Goal: Information Seeking & Learning: Learn about a topic

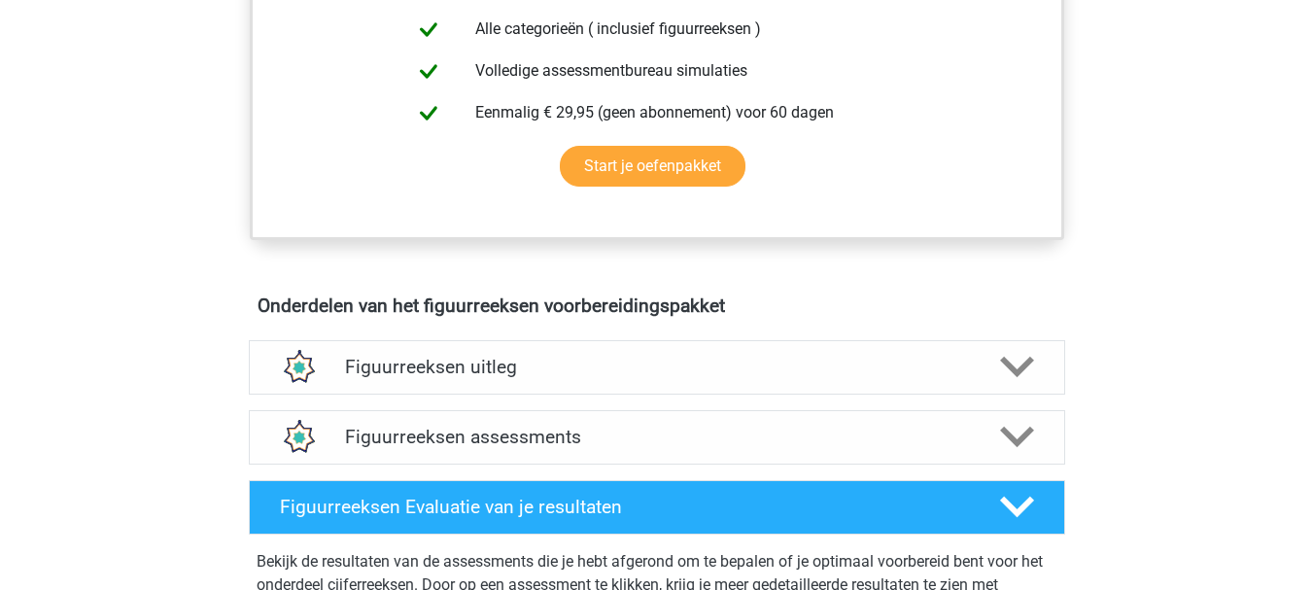
scroll to position [952, 0]
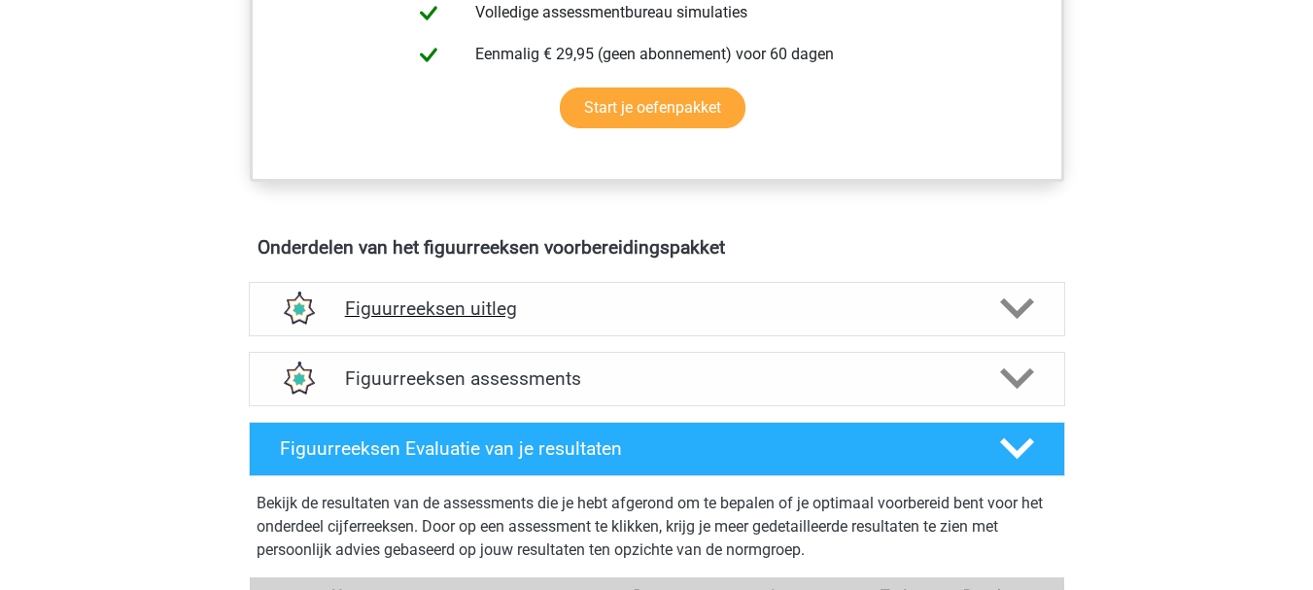
click at [587, 304] on h4 "Figuurreeksen uitleg" at bounding box center [657, 308] width 624 height 22
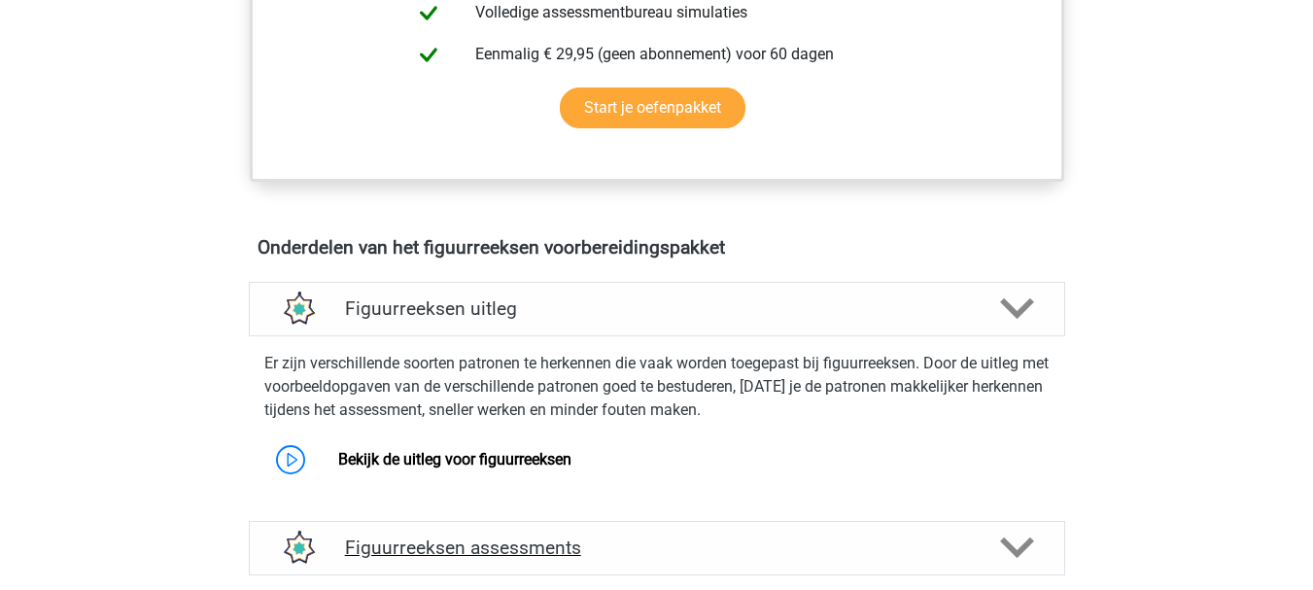
click at [1022, 545] on polygon at bounding box center [1017, 547] width 34 height 21
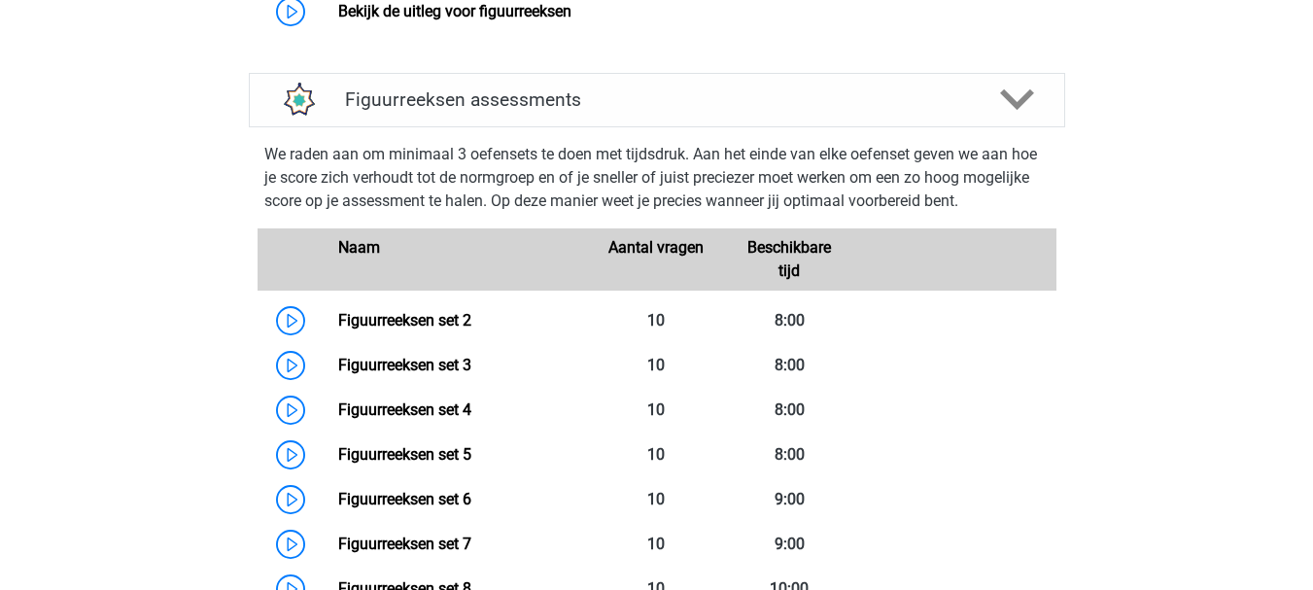
scroll to position [1439, 0]
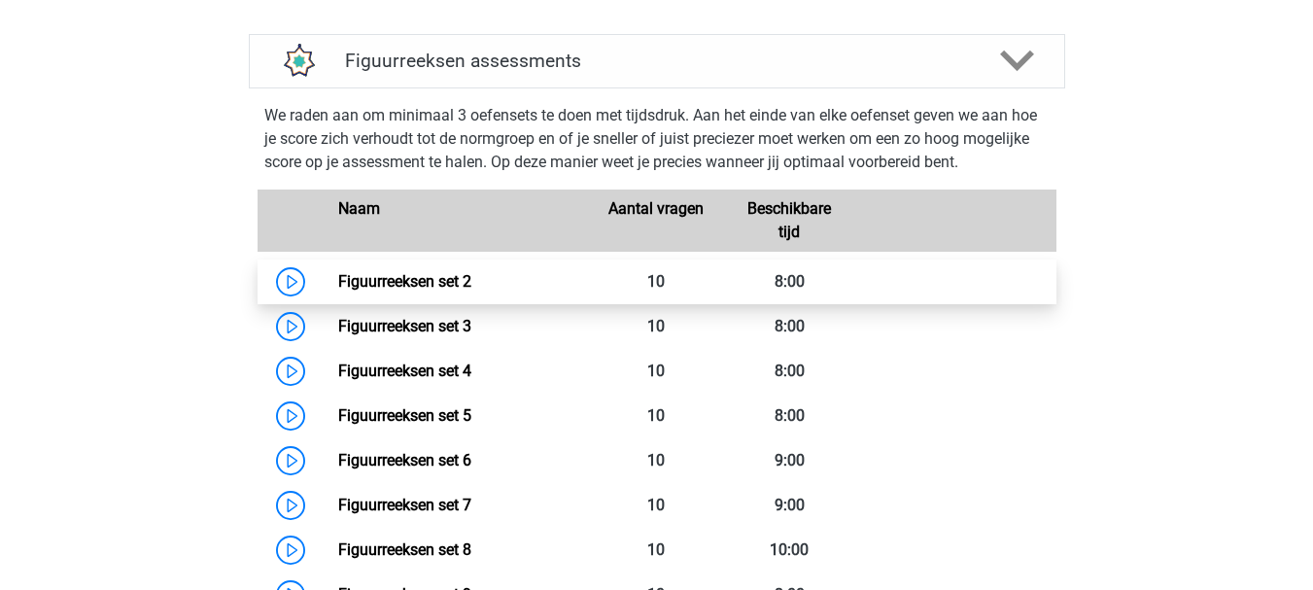
click at [464, 272] on link "Figuurreeksen set 2" at bounding box center [404, 281] width 133 height 18
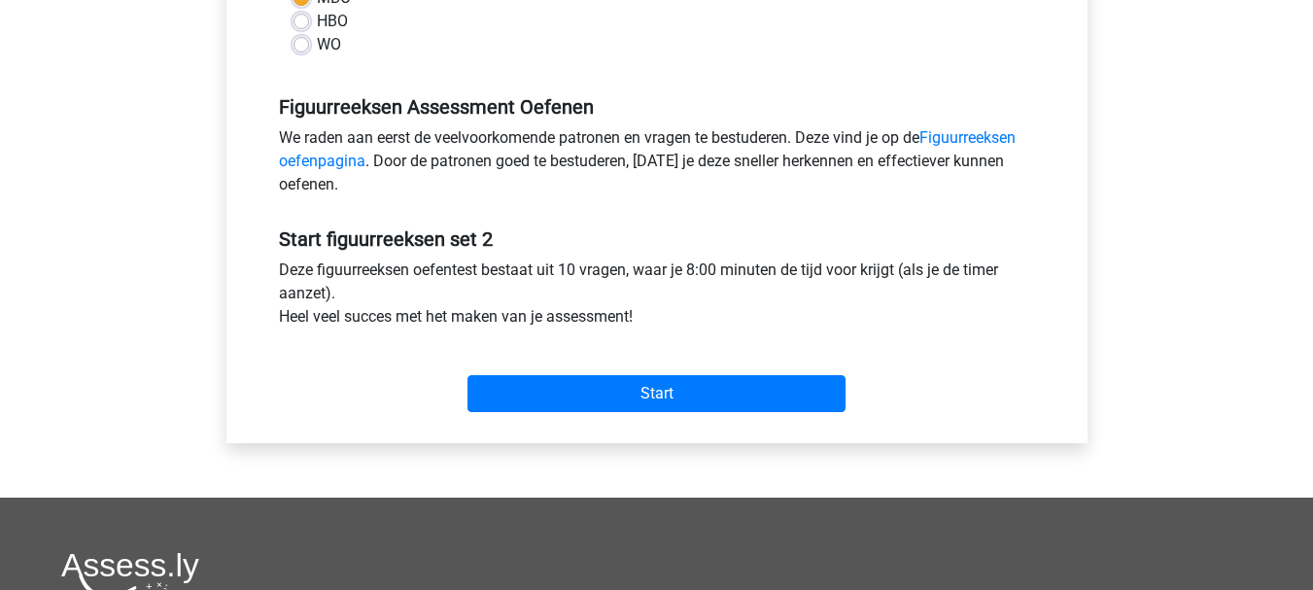
scroll to position [583, 0]
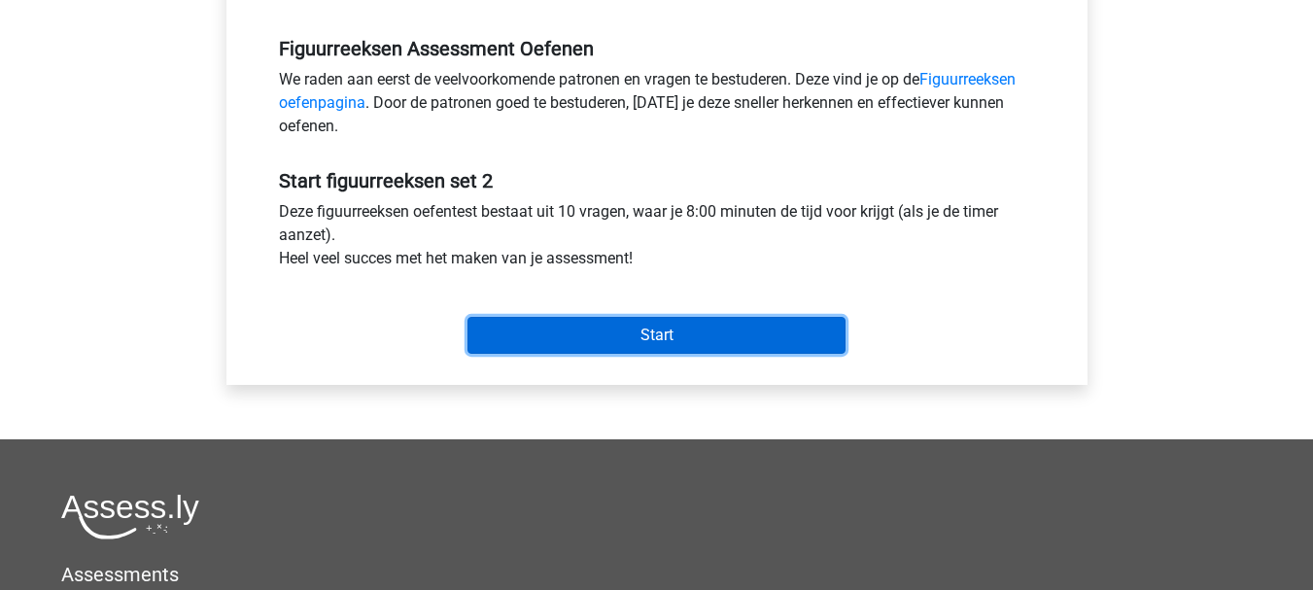
click at [756, 324] on input "Start" at bounding box center [656, 335] width 378 height 37
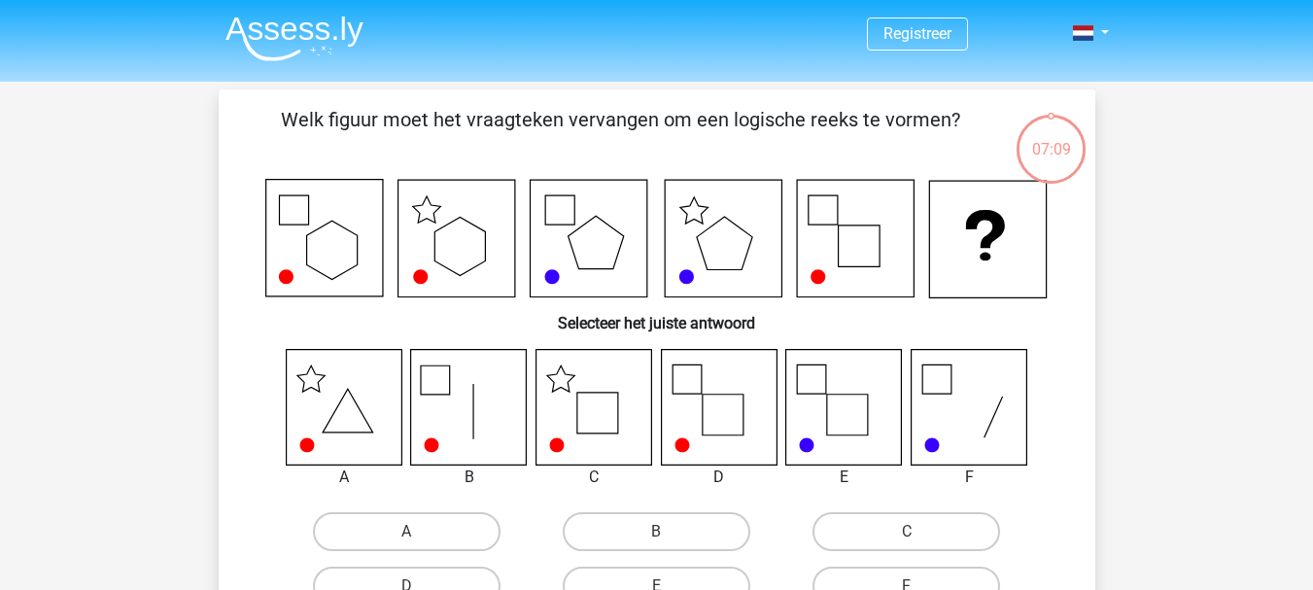
click at [718, 447] on icon at bounding box center [719, 407] width 116 height 116
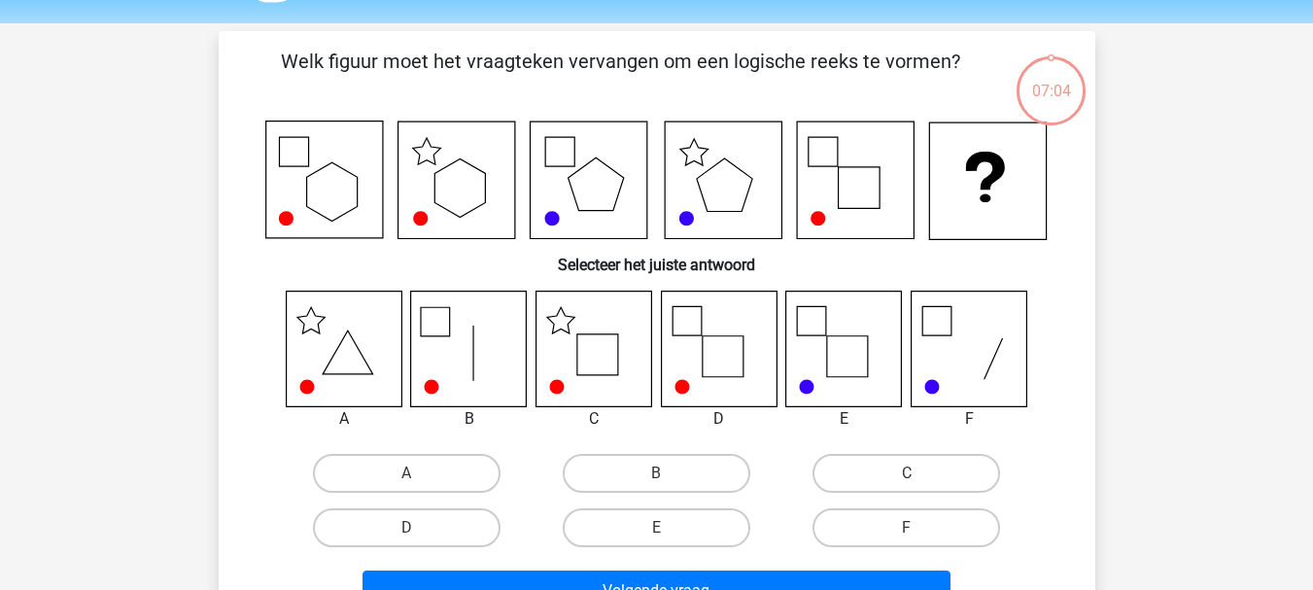
scroll to position [136, 0]
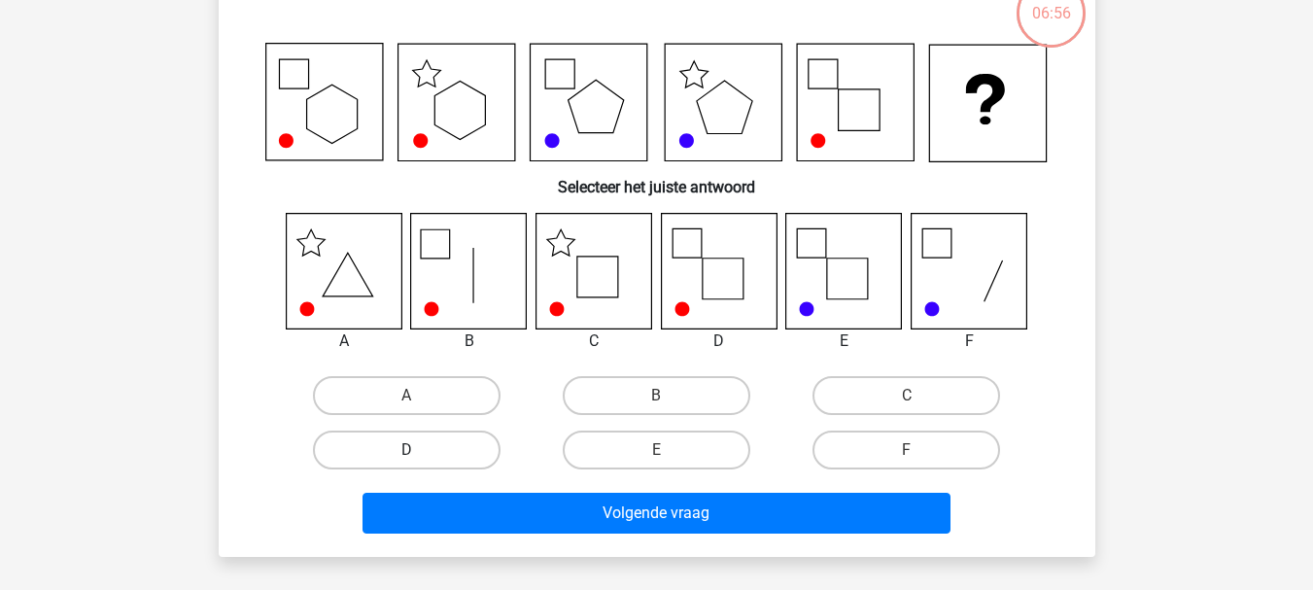
click at [393, 443] on label "D" at bounding box center [407, 449] width 188 height 39
click at [406, 450] on input "D" at bounding box center [412, 456] width 13 height 13
radio input "true"
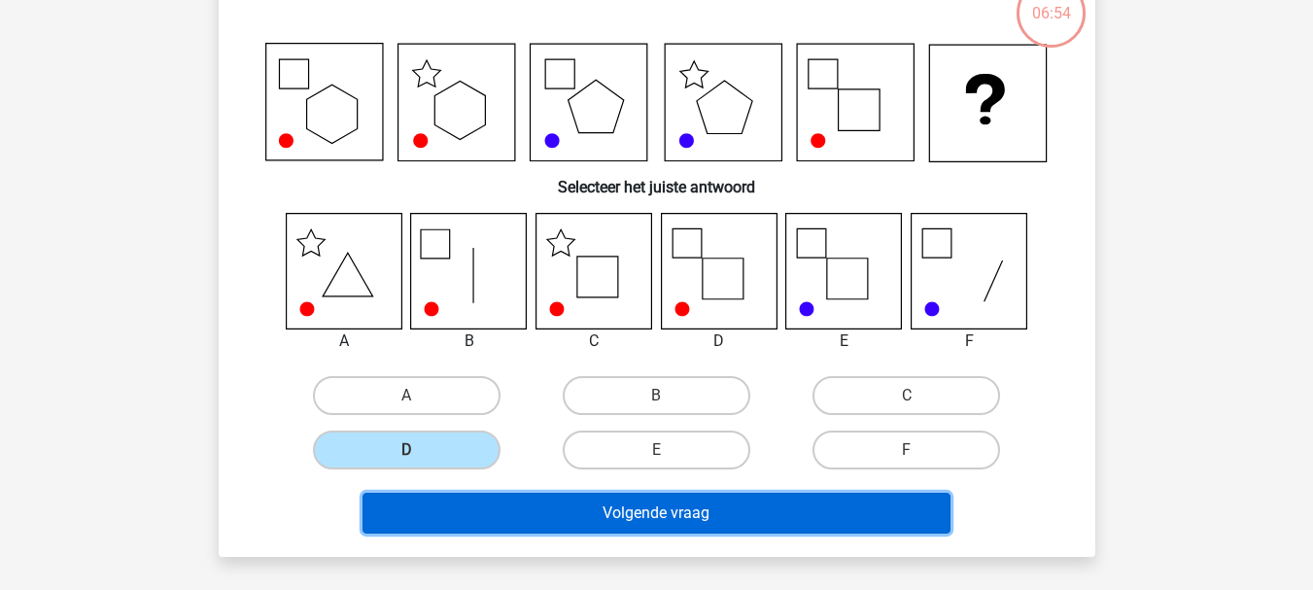
click at [579, 510] on button "Volgende vraag" at bounding box center [656, 513] width 588 height 41
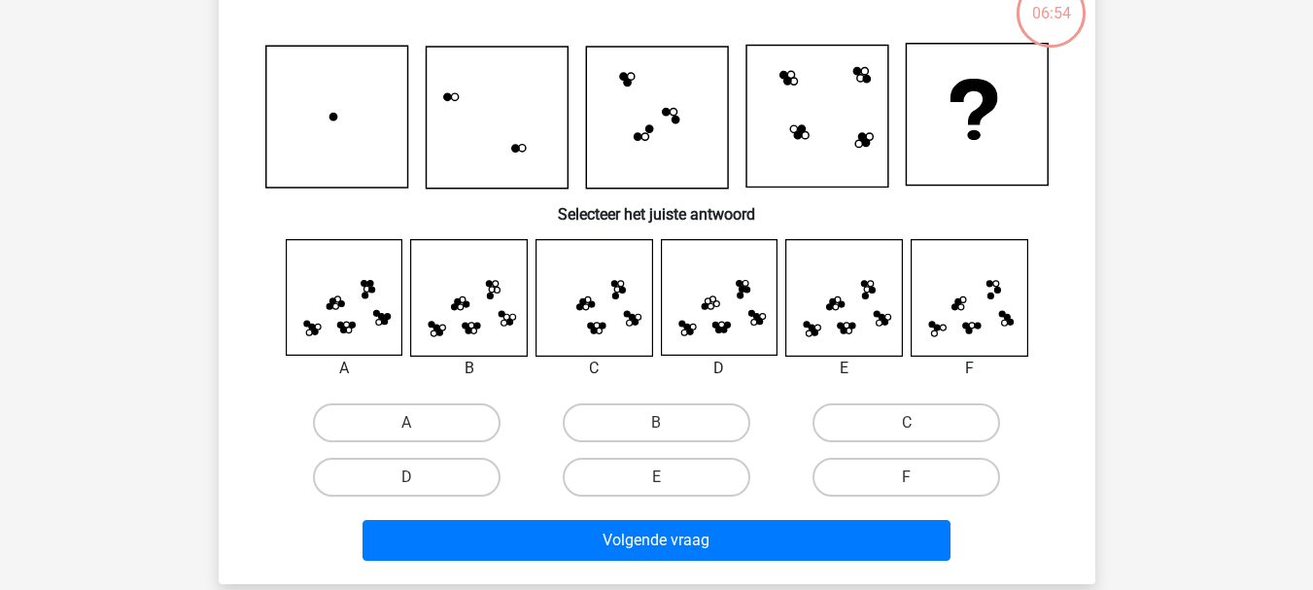
scroll to position [89, 0]
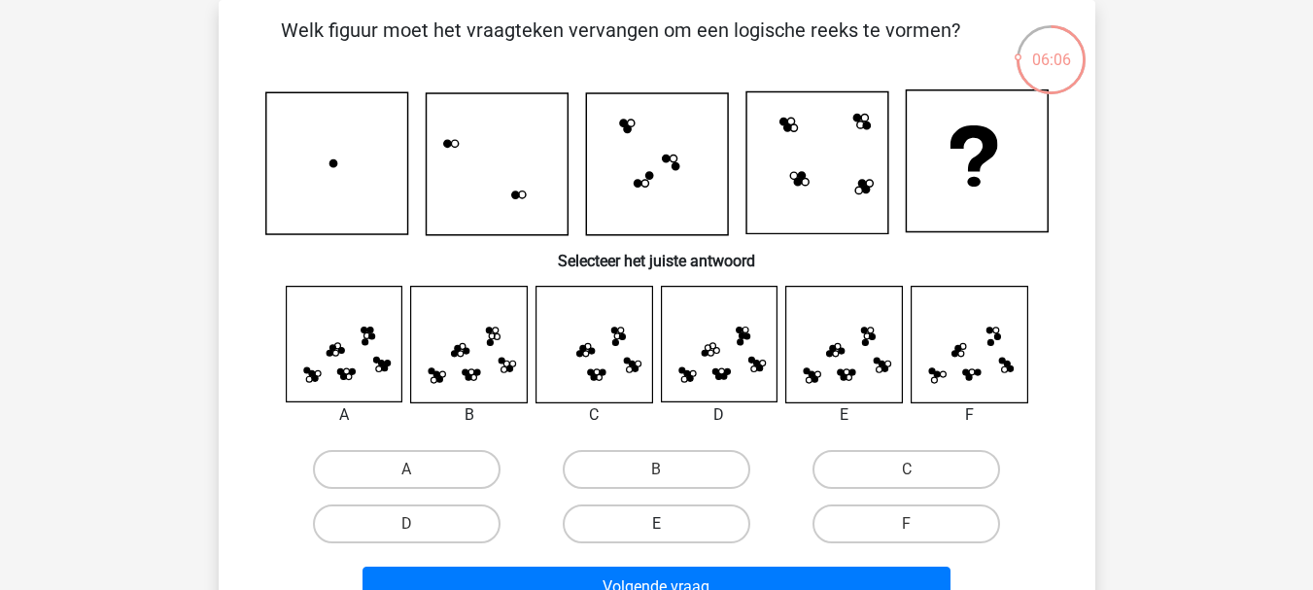
click at [673, 518] on label "E" at bounding box center [657, 523] width 188 height 39
click at [668, 524] on input "E" at bounding box center [662, 530] width 13 height 13
radio input "true"
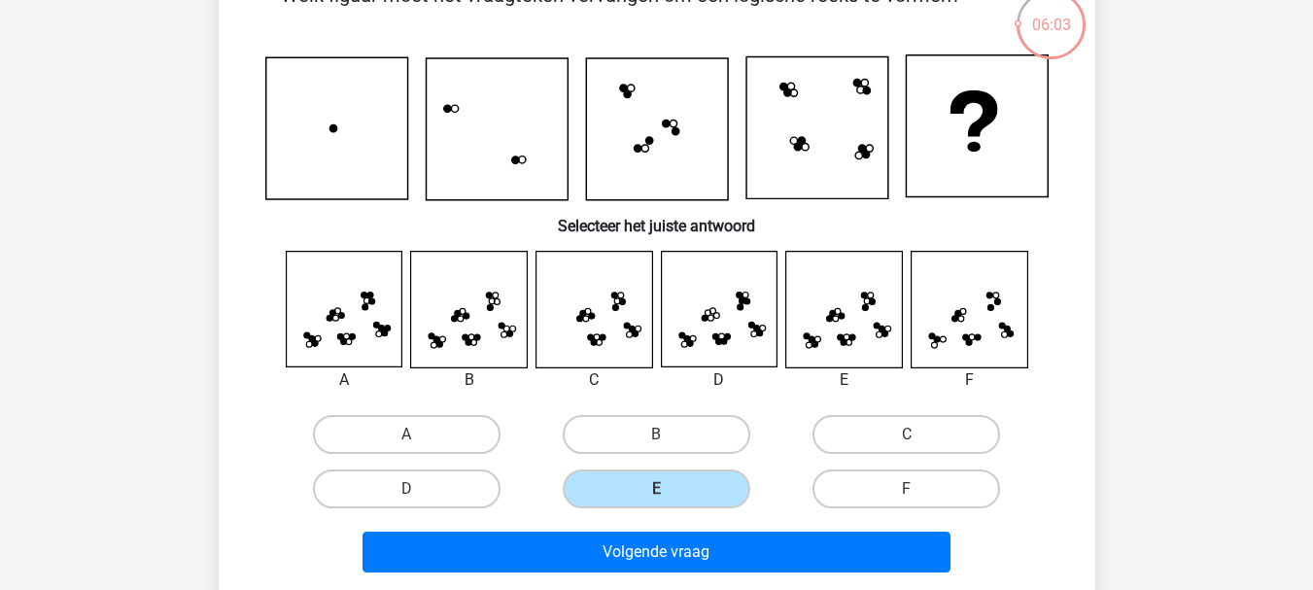
scroll to position [245, 0]
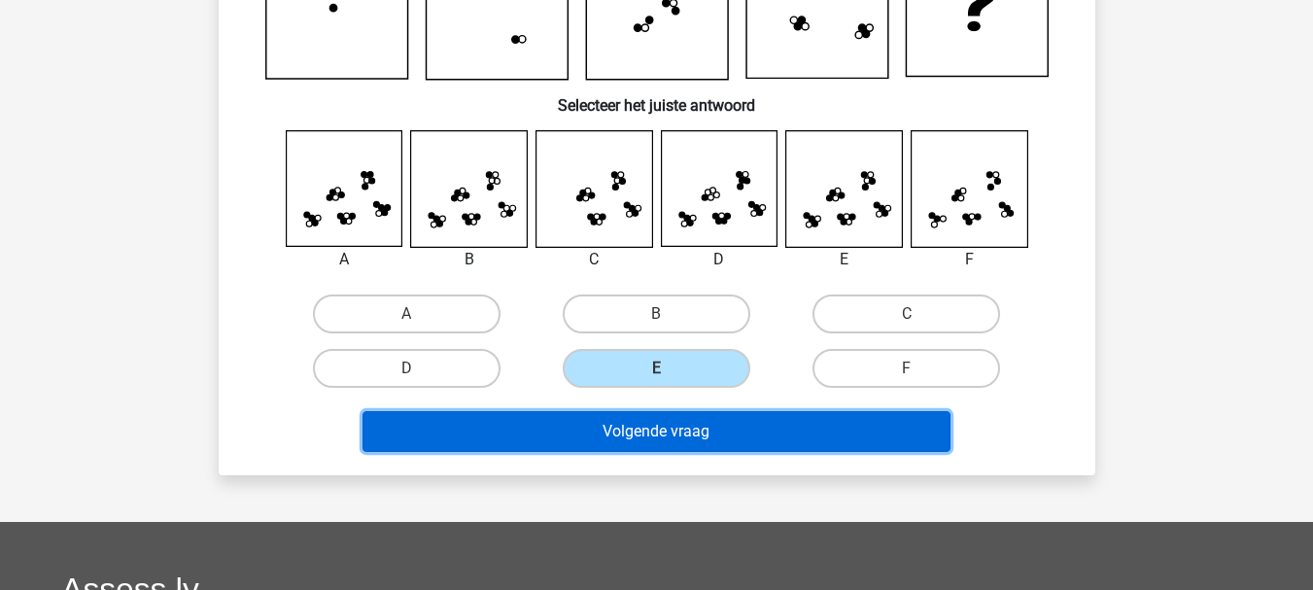
click at [678, 426] on button "Volgende vraag" at bounding box center [656, 431] width 588 height 41
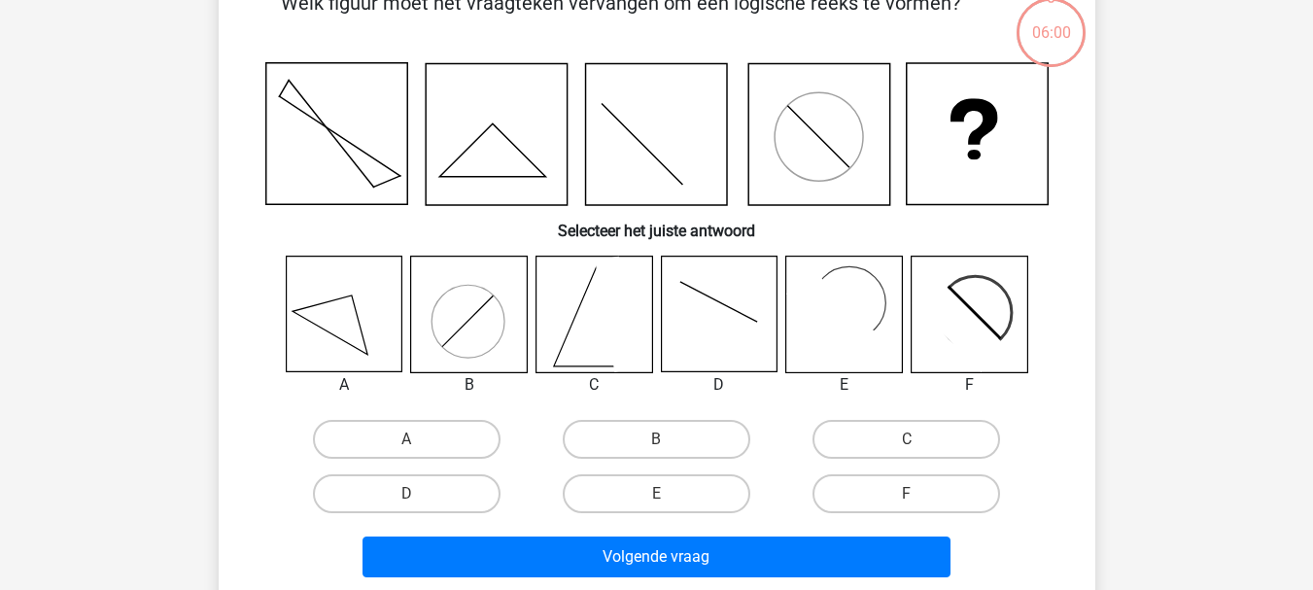
scroll to position [89, 0]
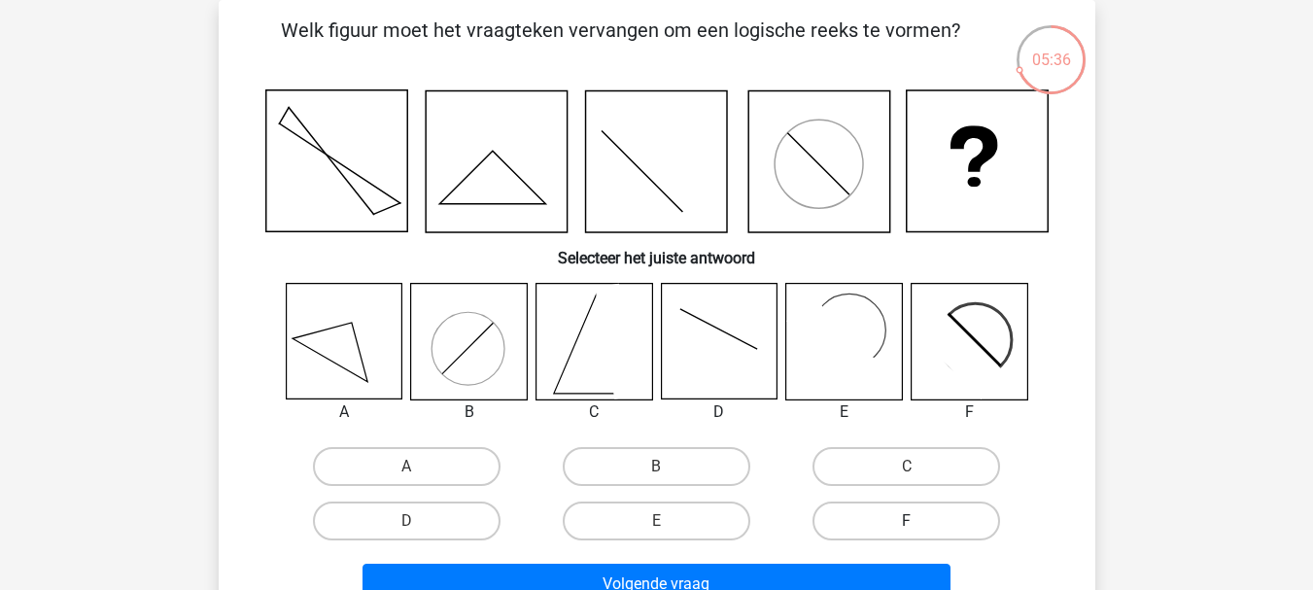
click at [911, 517] on label "F" at bounding box center [906, 520] width 188 height 39
click at [911, 521] on input "F" at bounding box center [913, 527] width 13 height 13
radio input "true"
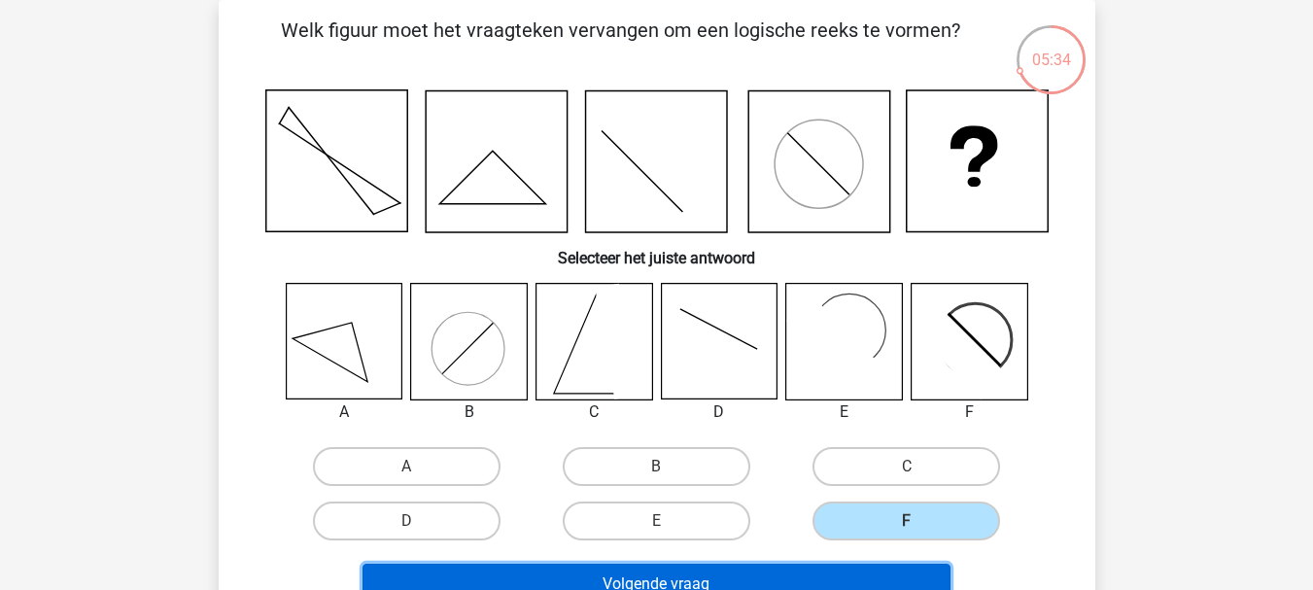
click at [863, 584] on button "Volgende vraag" at bounding box center [656, 584] width 588 height 41
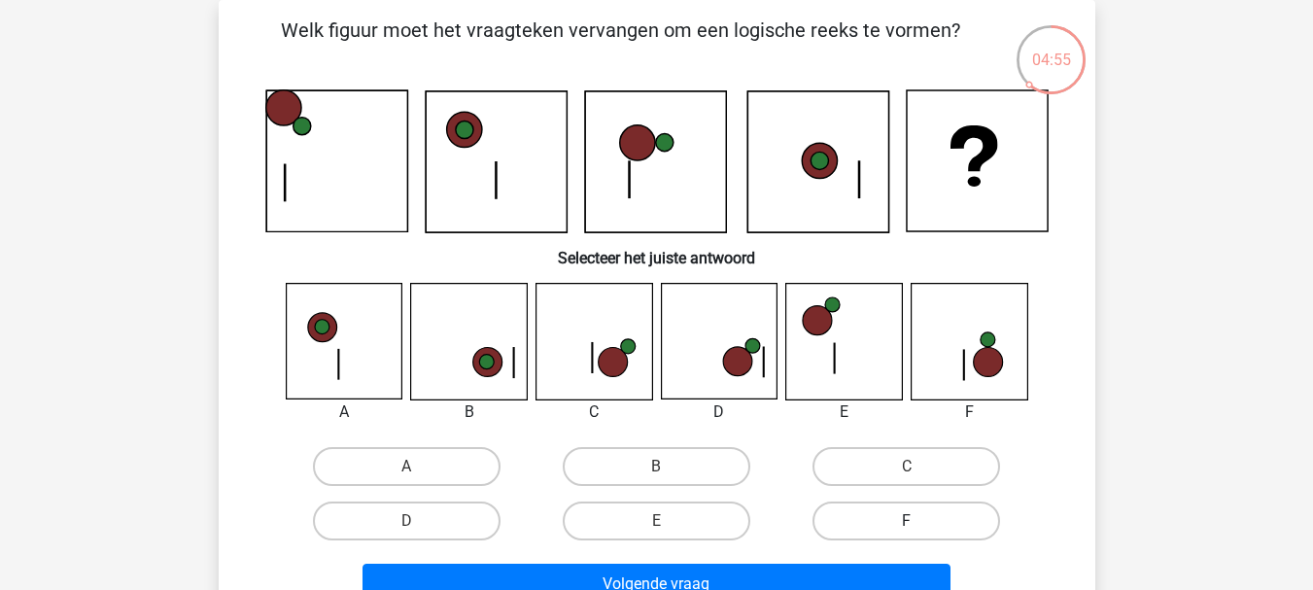
click at [913, 520] on label "F" at bounding box center [906, 520] width 188 height 39
click at [913, 521] on input "F" at bounding box center [913, 527] width 13 height 13
radio input "true"
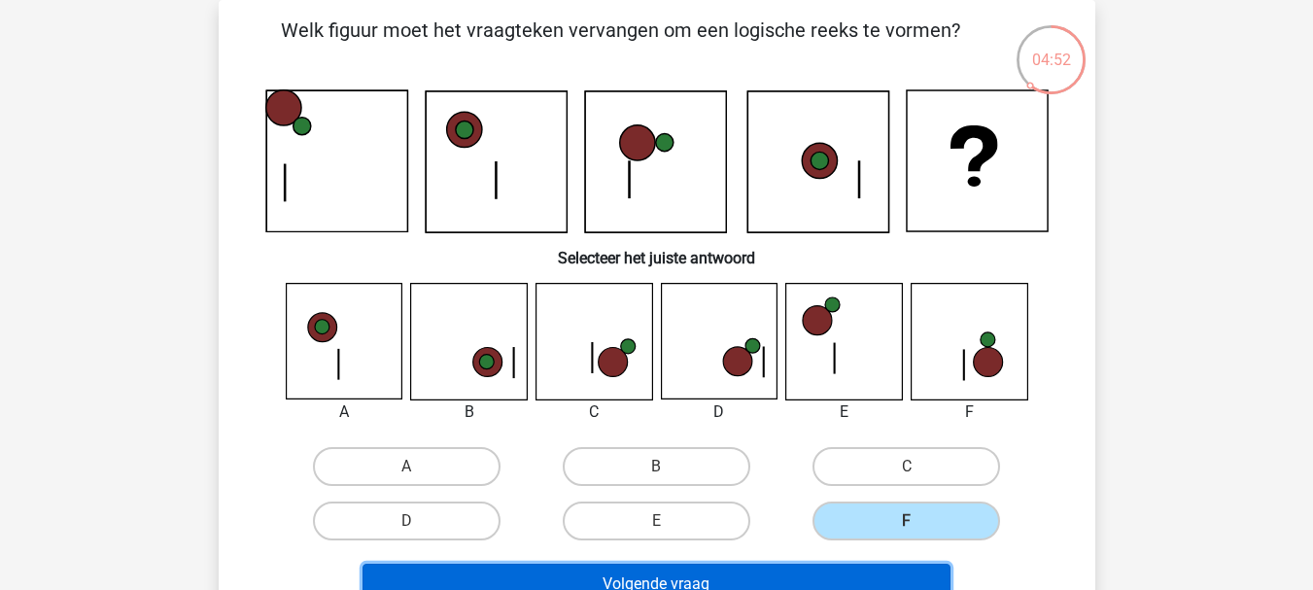
click at [927, 578] on button "Volgende vraag" at bounding box center [656, 584] width 588 height 41
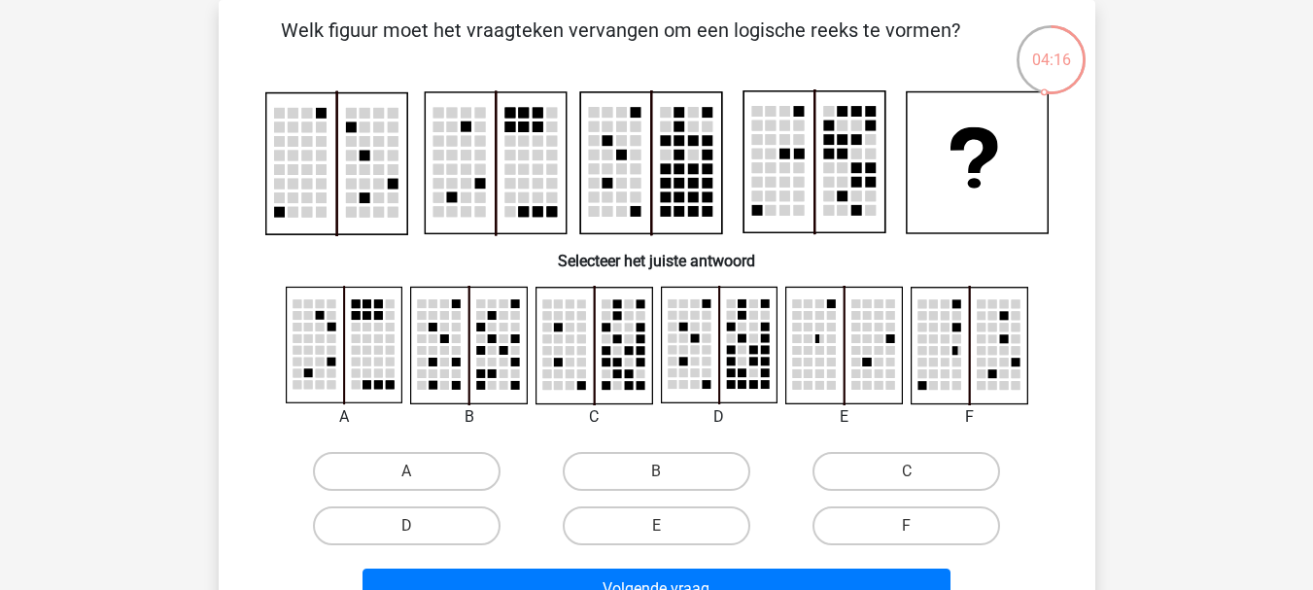
click at [606, 372] on rect at bounding box center [605, 373] width 9 height 9
click at [889, 458] on label "C" at bounding box center [906, 471] width 188 height 39
click at [907, 471] on input "C" at bounding box center [913, 477] width 13 height 13
radio input "true"
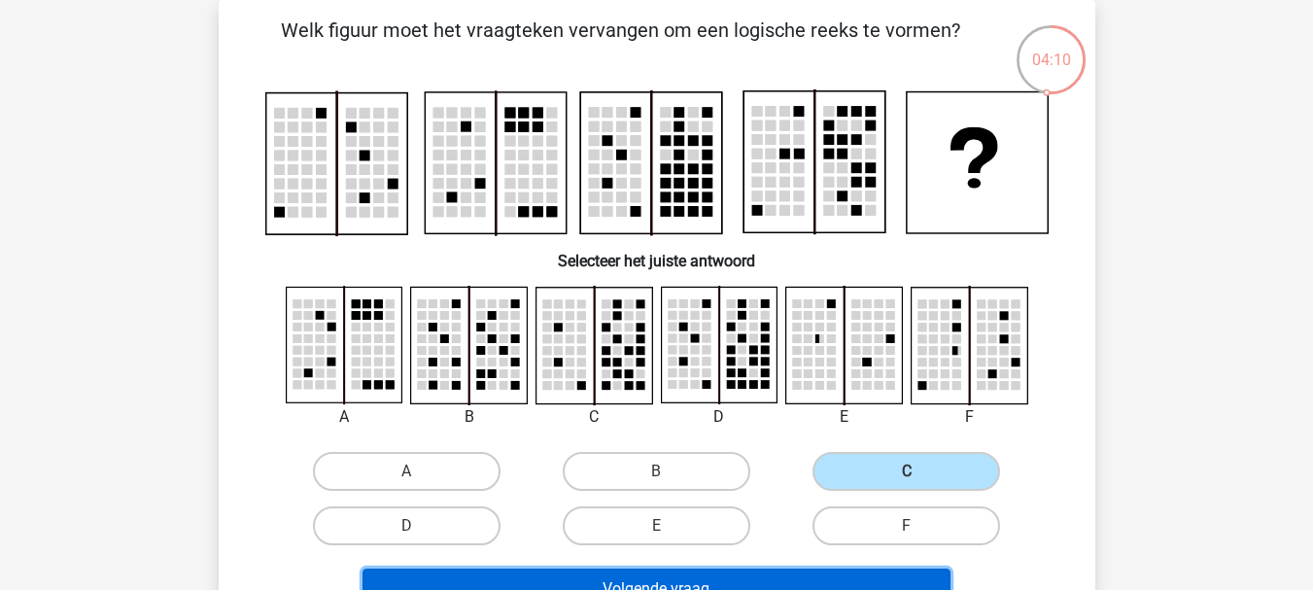
click at [809, 580] on button "Volgende vraag" at bounding box center [656, 588] width 588 height 41
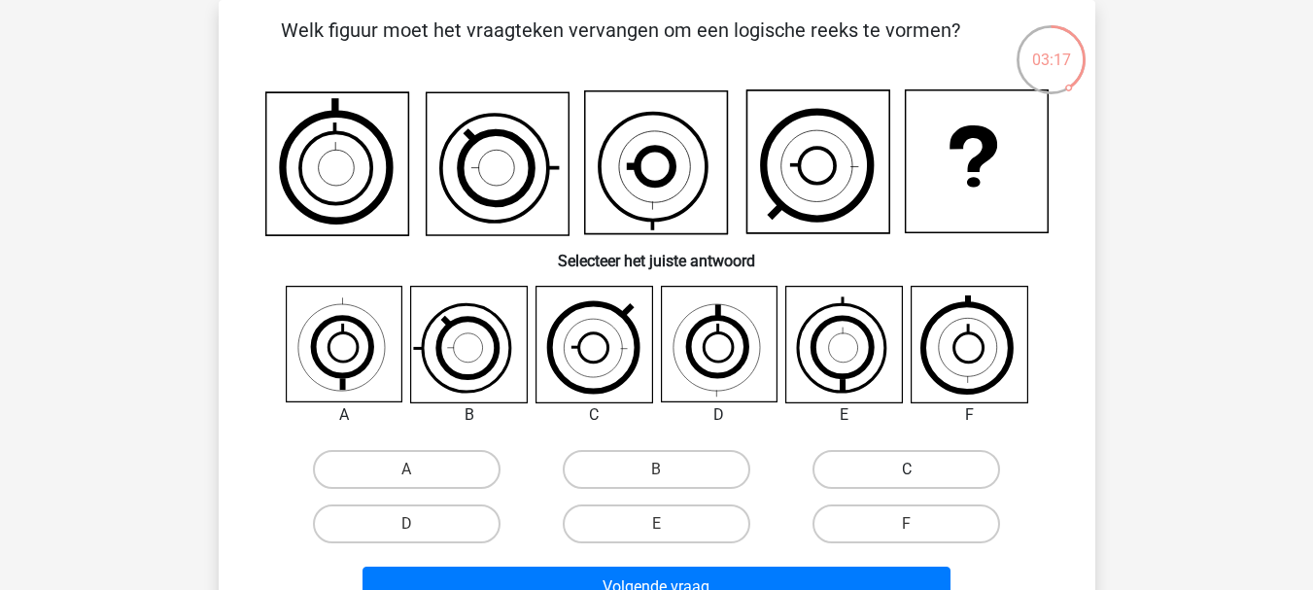
click at [906, 463] on label "C" at bounding box center [906, 469] width 188 height 39
click at [907, 469] on input "C" at bounding box center [913, 475] width 13 height 13
radio input "true"
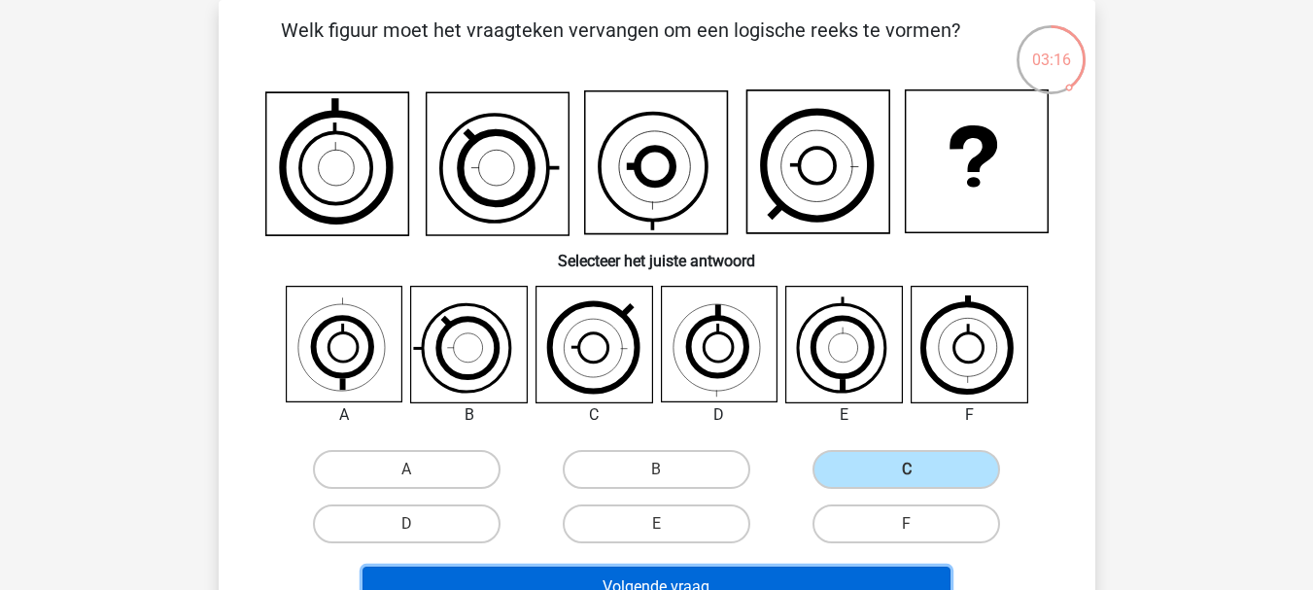
click at [834, 587] on button "Volgende vraag" at bounding box center [656, 586] width 588 height 41
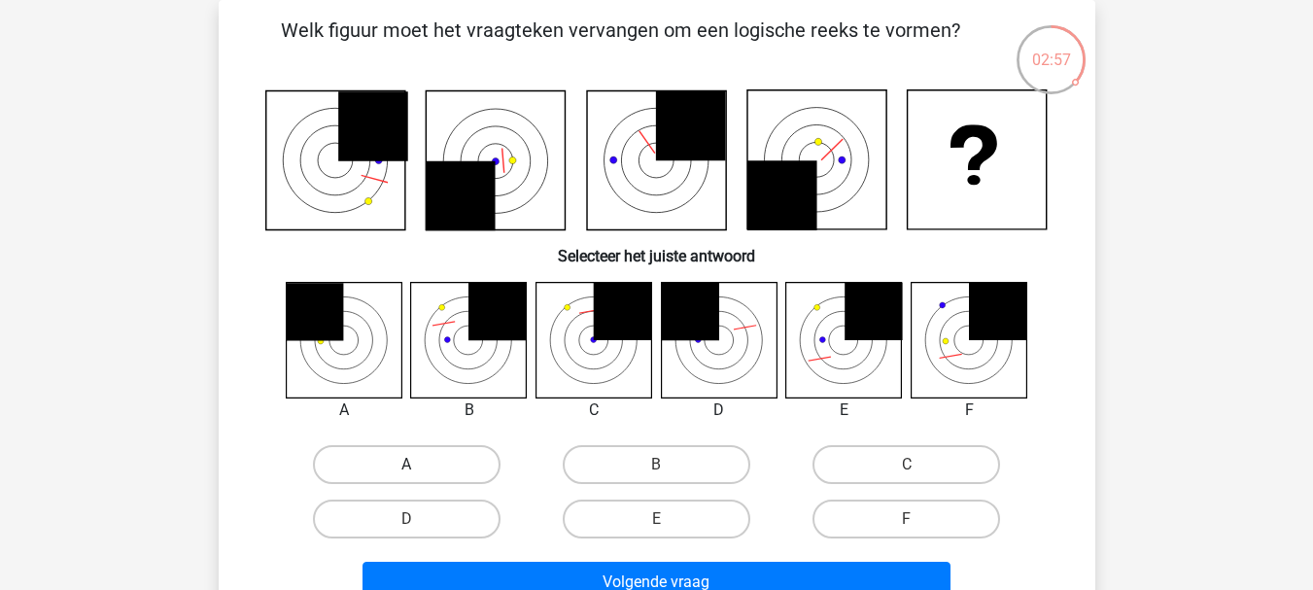
click at [412, 463] on label "A" at bounding box center [407, 464] width 188 height 39
click at [412, 464] on input "A" at bounding box center [412, 470] width 13 height 13
radio input "true"
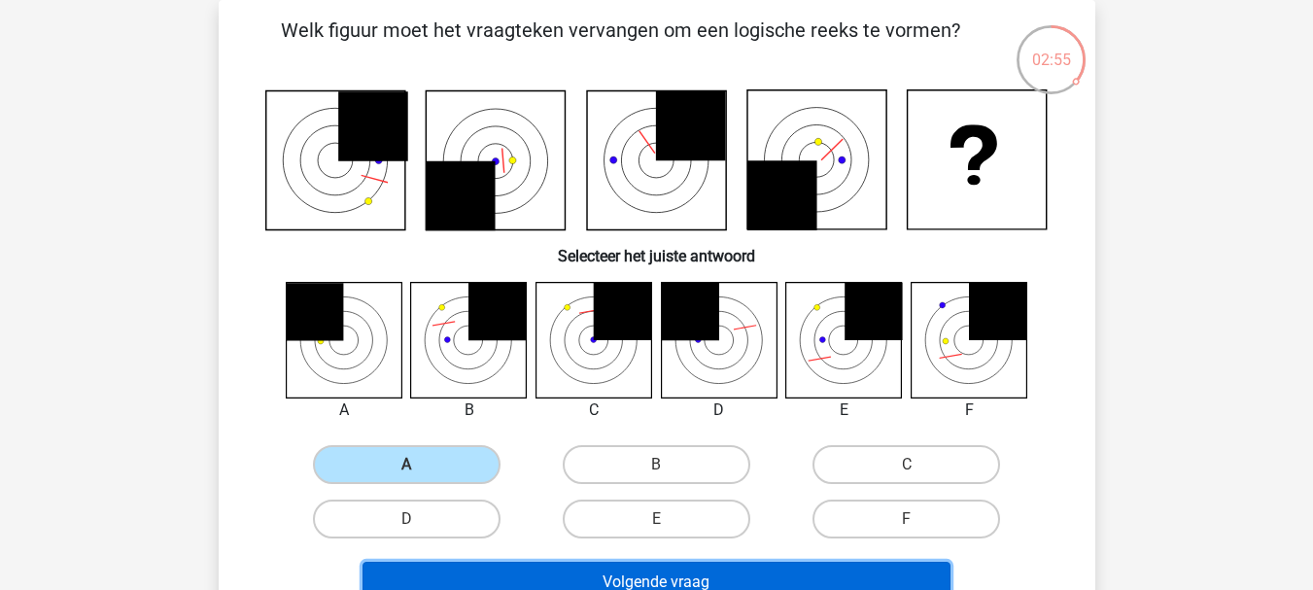
click at [620, 574] on button "Volgende vraag" at bounding box center [656, 582] width 588 height 41
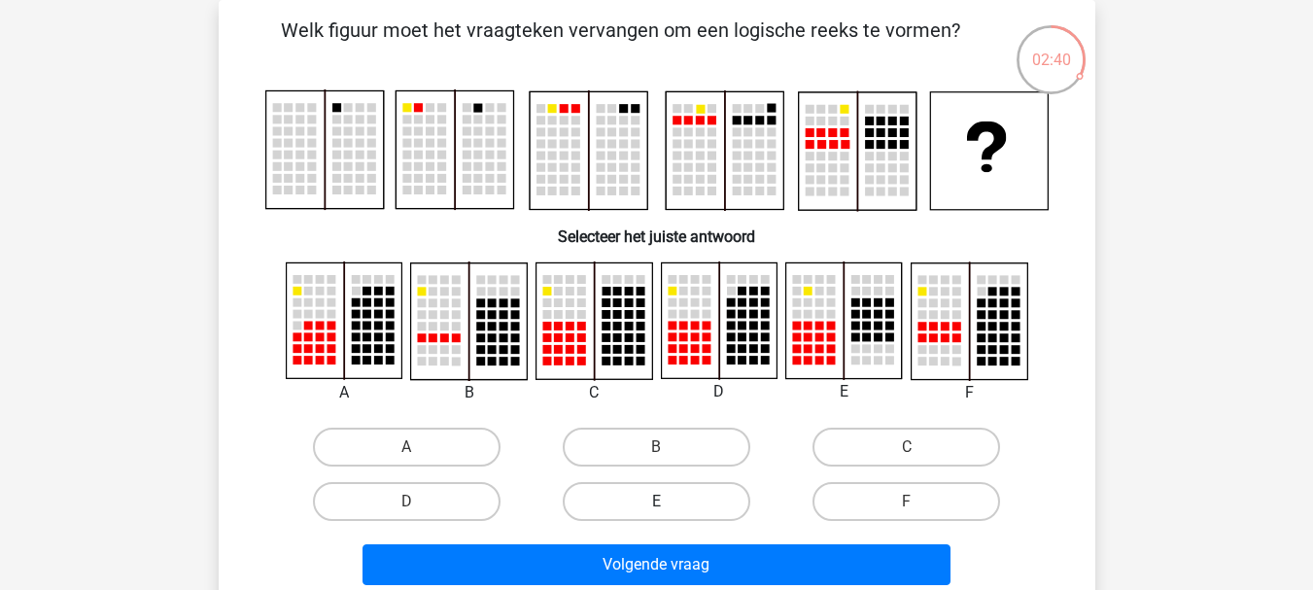
click at [700, 498] on label "E" at bounding box center [657, 501] width 188 height 39
click at [668, 501] on input "E" at bounding box center [662, 507] width 13 height 13
radio input "true"
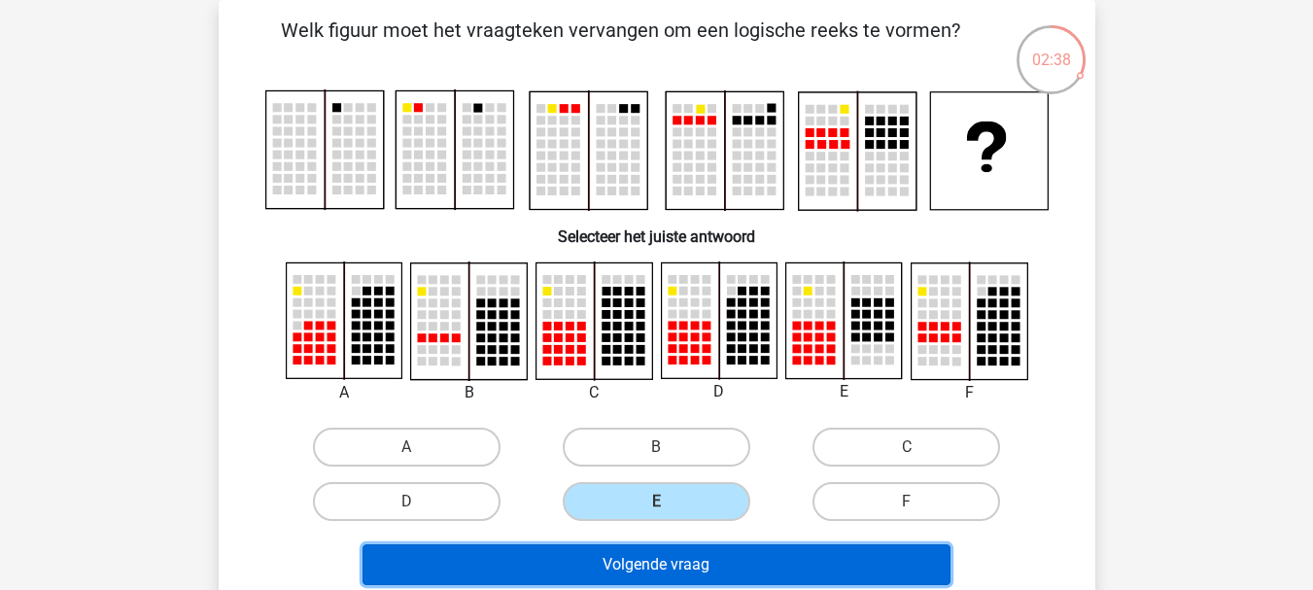
click at [721, 558] on button "Volgende vraag" at bounding box center [656, 564] width 588 height 41
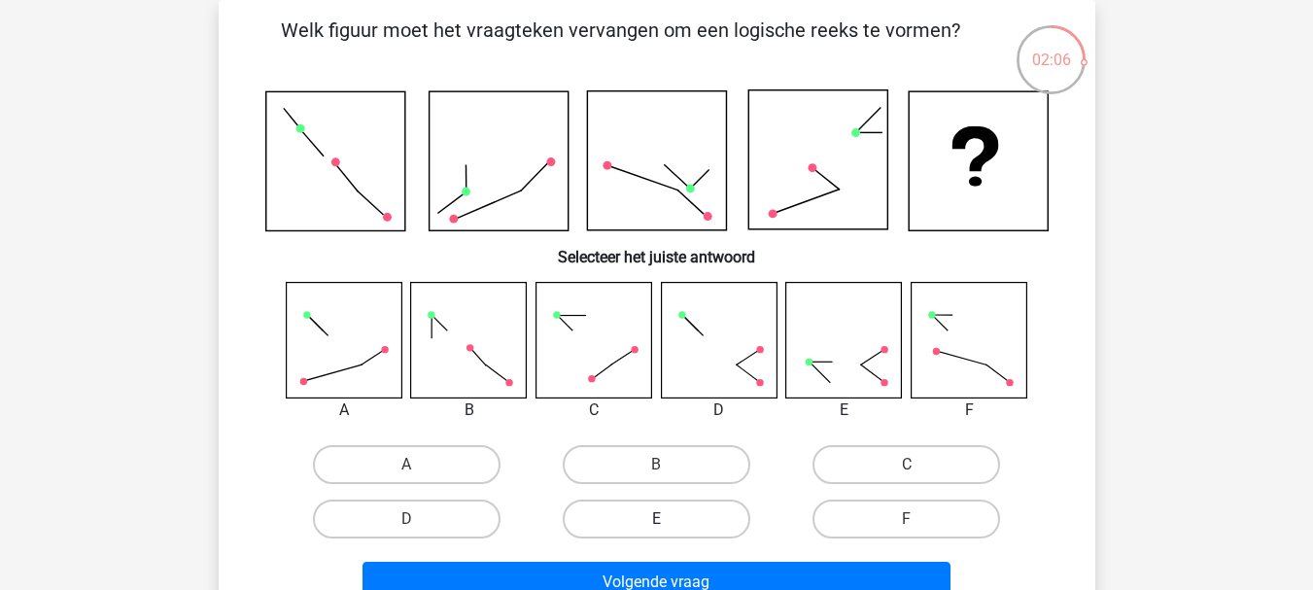
click at [669, 512] on label "E" at bounding box center [657, 518] width 188 height 39
click at [668, 519] on input "E" at bounding box center [662, 525] width 13 height 13
radio input "true"
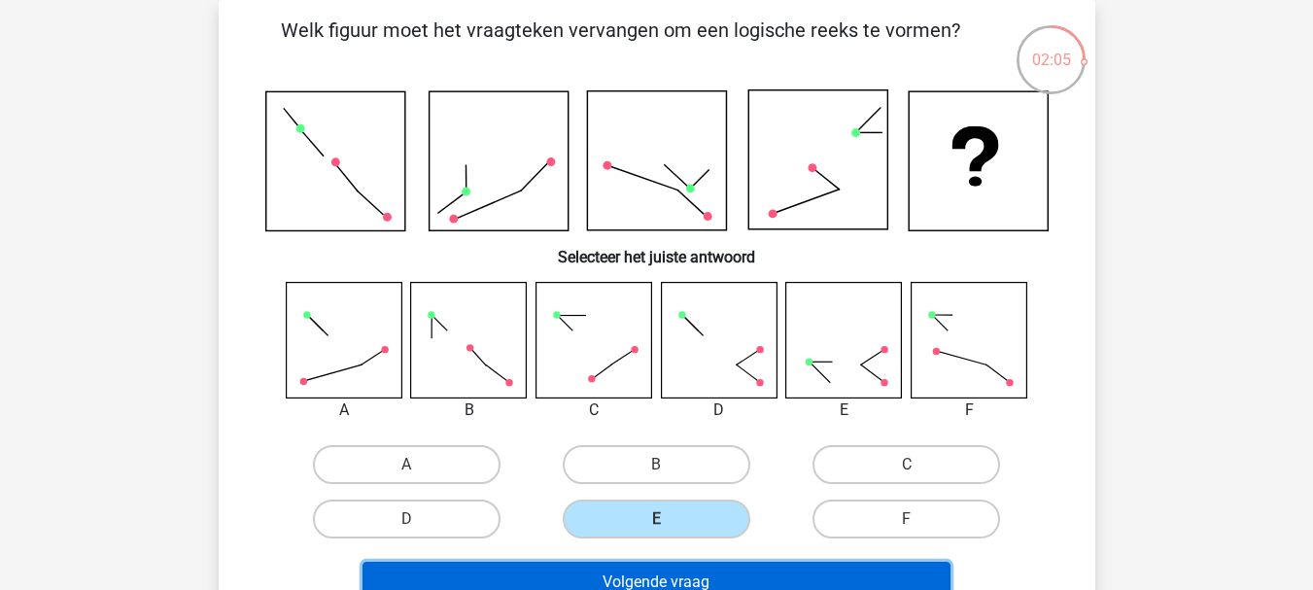
click at [682, 576] on button "Volgende vraag" at bounding box center [656, 582] width 588 height 41
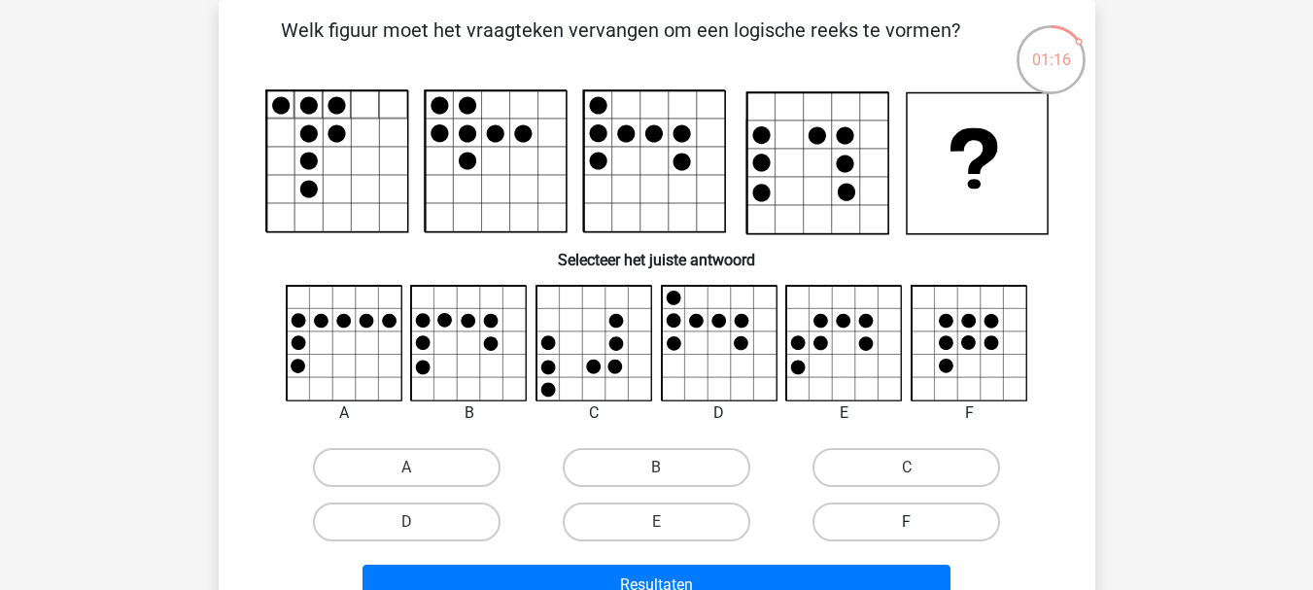
click at [916, 509] on label "F" at bounding box center [906, 521] width 188 height 39
click at [916, 522] on input "F" at bounding box center [913, 528] width 13 height 13
radio input "true"
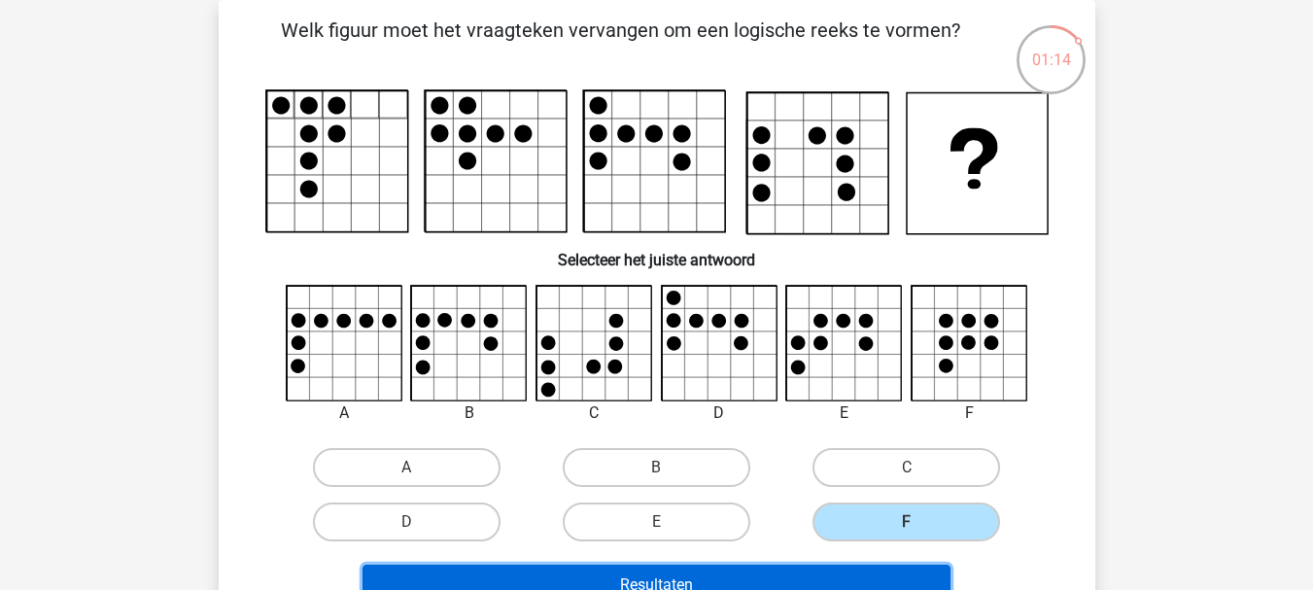
click at [874, 578] on button "Resultaten" at bounding box center [656, 585] width 588 height 41
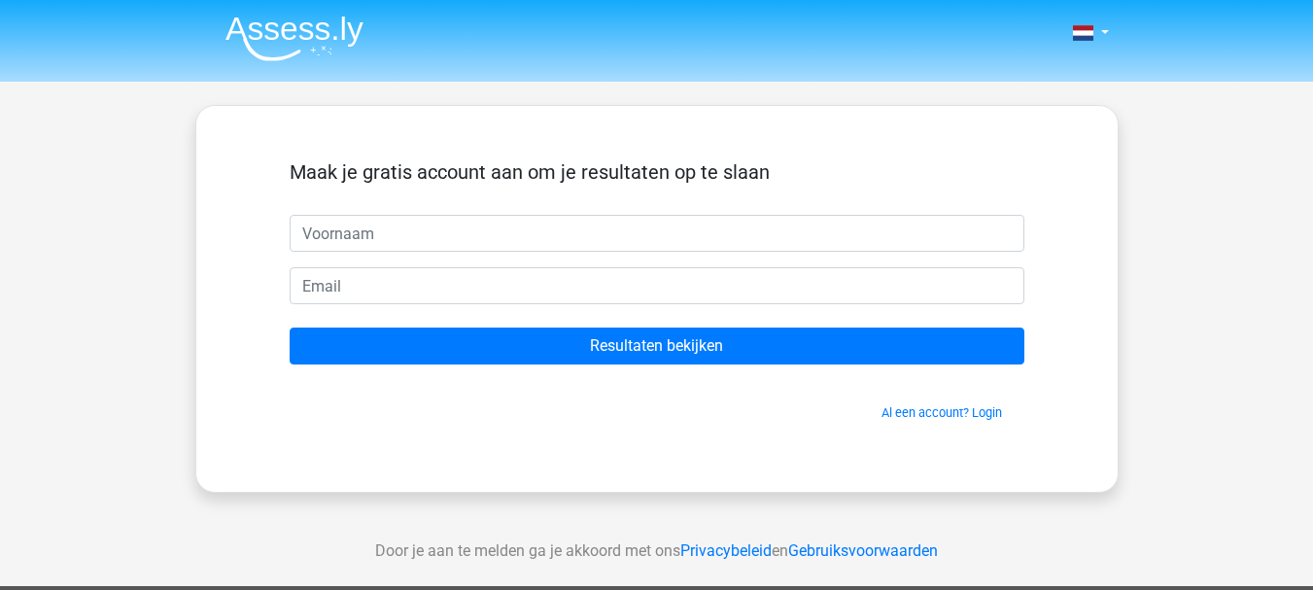
click at [382, 234] on input "text" at bounding box center [657, 233] width 735 height 37
type input "TU"
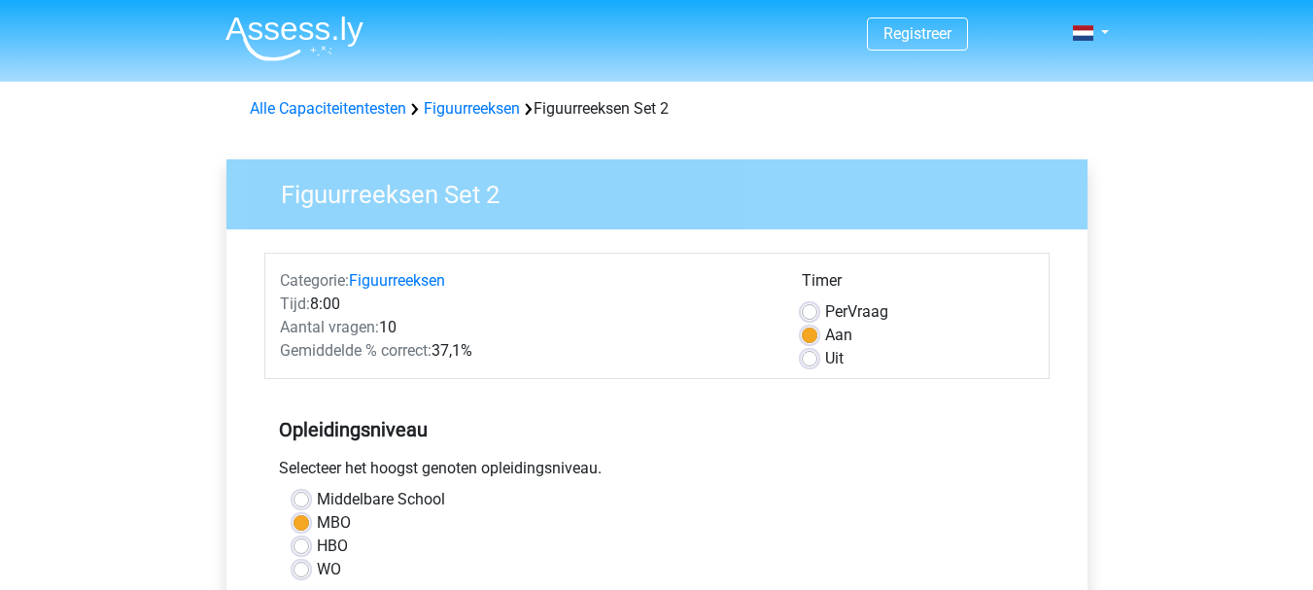
scroll to position [583, 0]
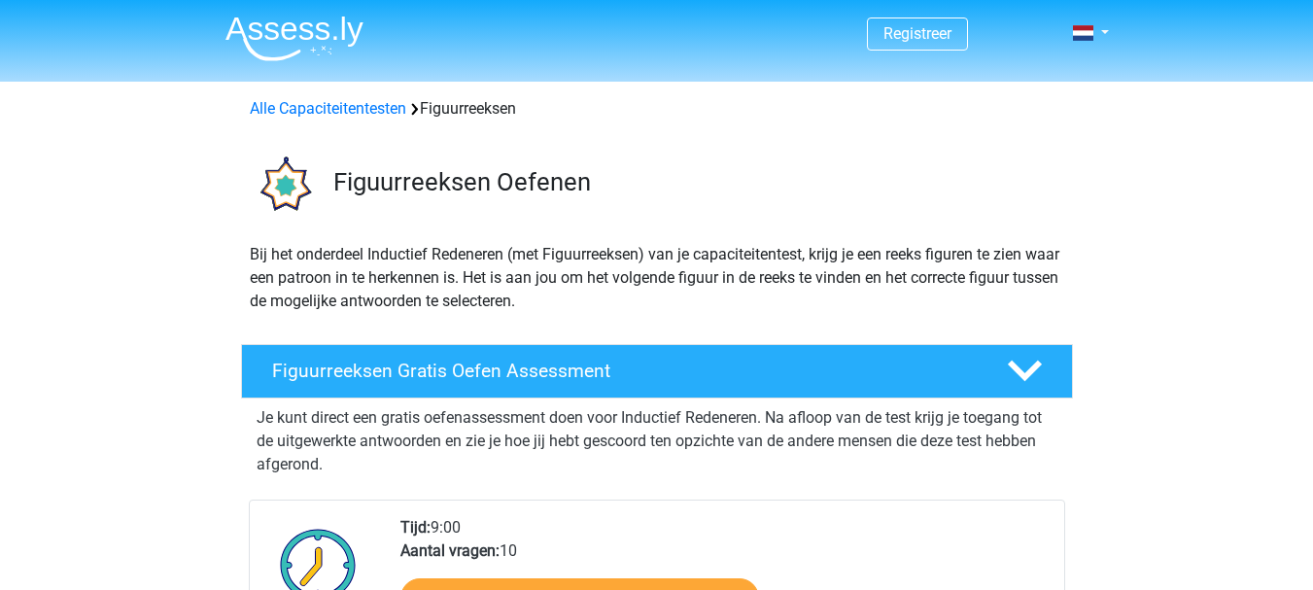
scroll to position [1439, 0]
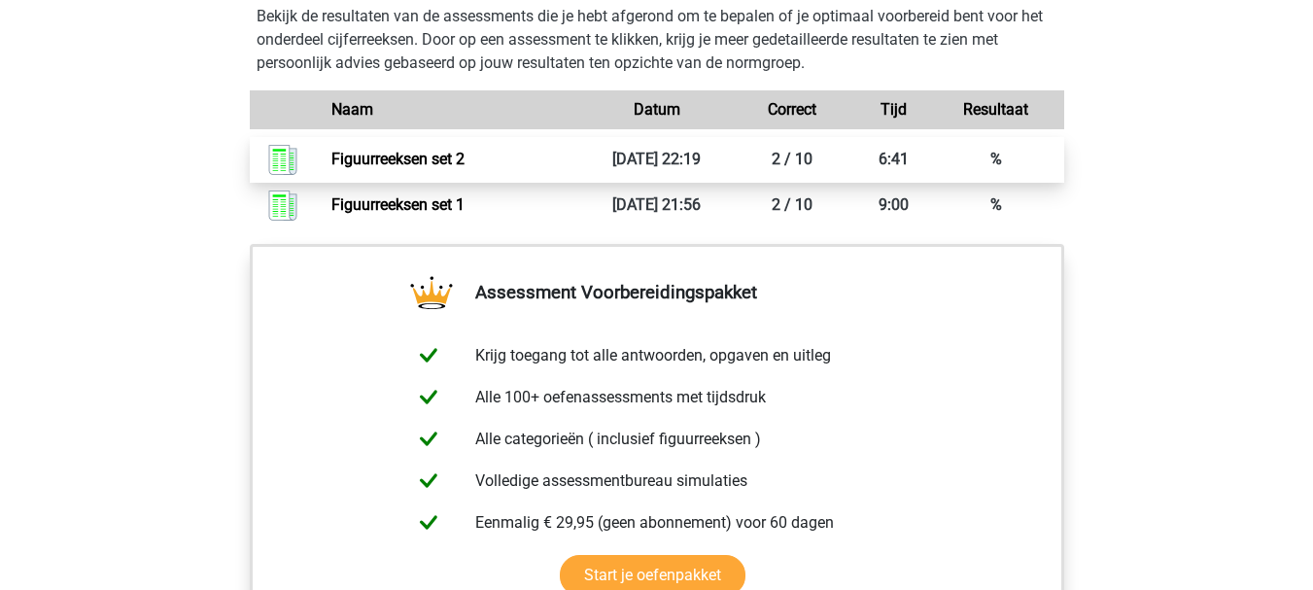
click at [464, 162] on link "Figuurreeksen set 2" at bounding box center [397, 159] width 133 height 18
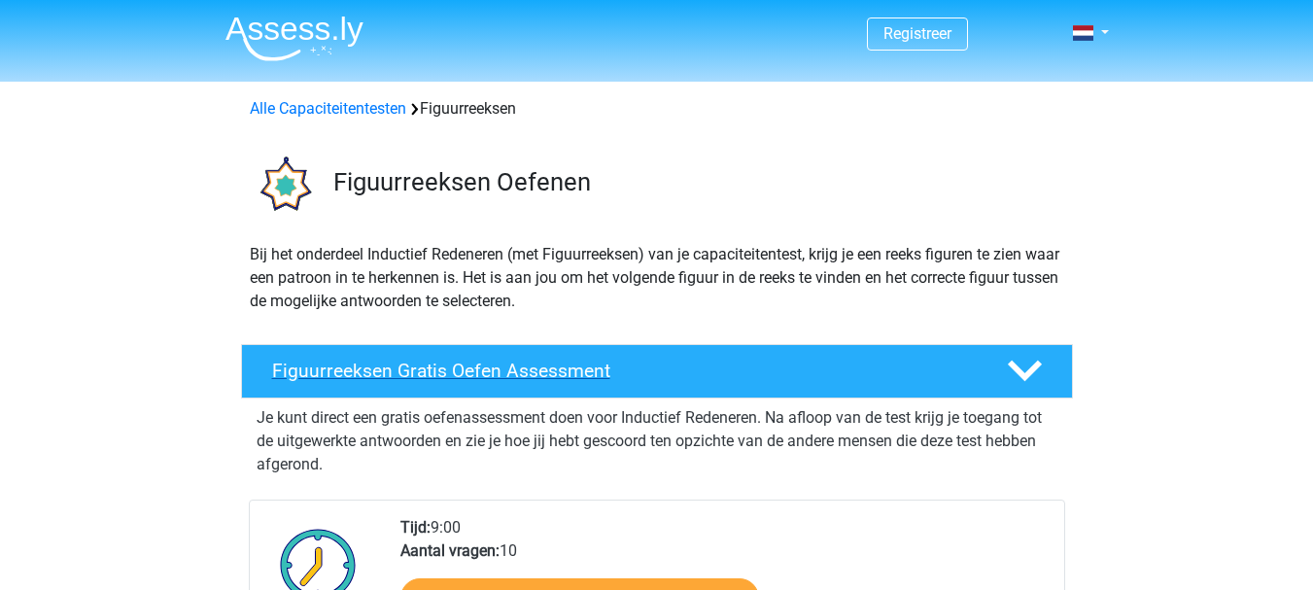
click at [1020, 359] on icon at bounding box center [1025, 371] width 34 height 34
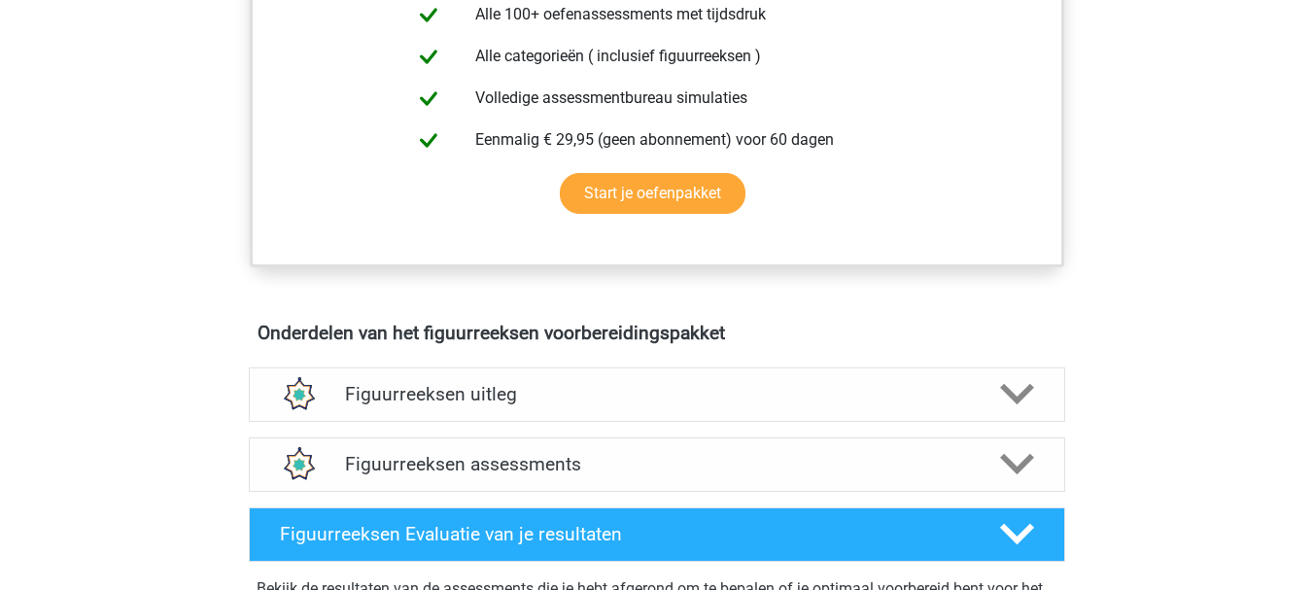
scroll to position [680, 0]
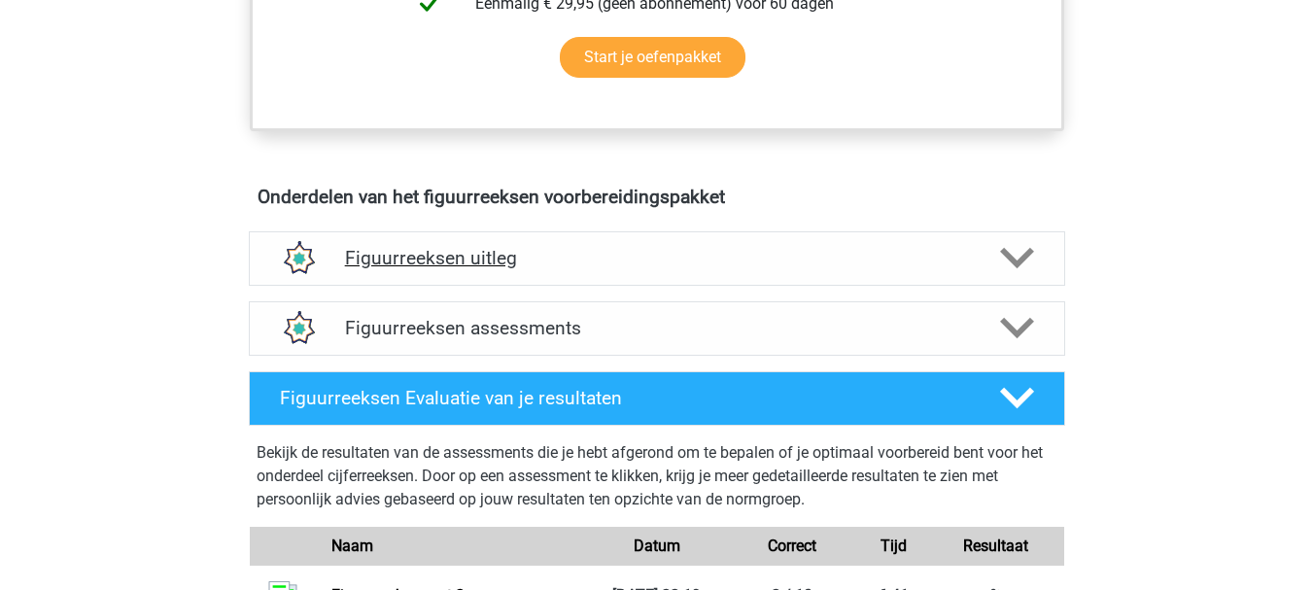
click at [648, 257] on h4 "Figuurreeksen uitleg" at bounding box center [657, 258] width 624 height 22
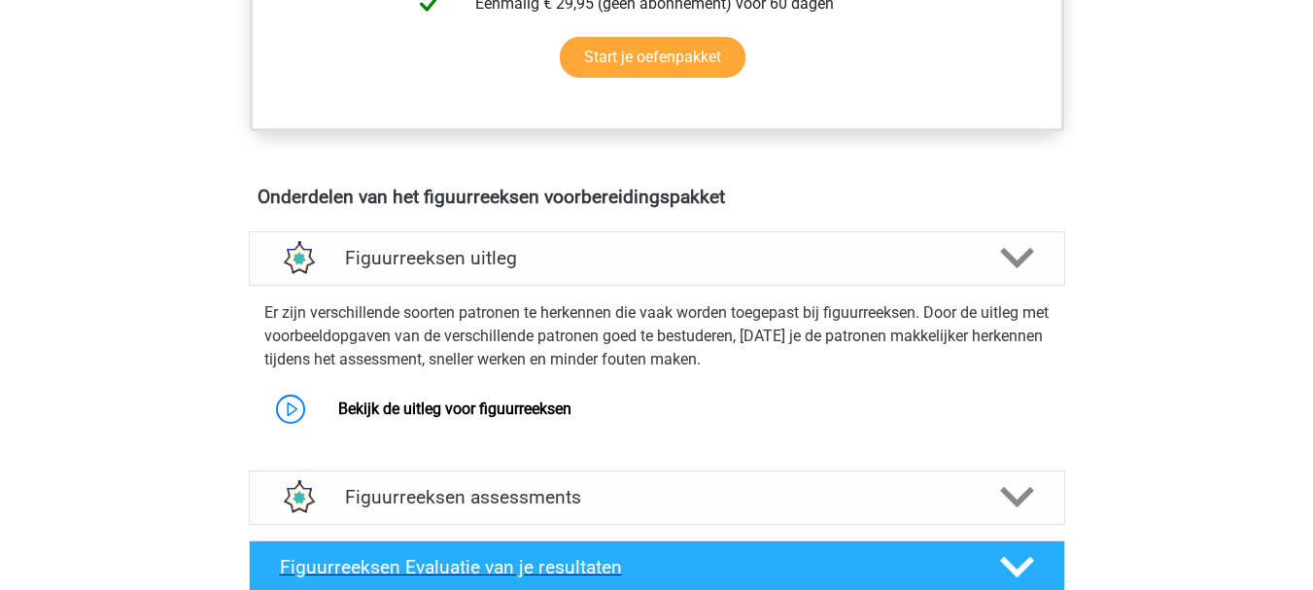
click at [906, 559] on h4 "Figuurreeksen Evaluatie van je resultaten" at bounding box center [624, 567] width 689 height 22
click at [1024, 558] on icon at bounding box center [1017, 567] width 34 height 34
click at [1030, 566] on icon at bounding box center [1017, 567] width 34 height 34
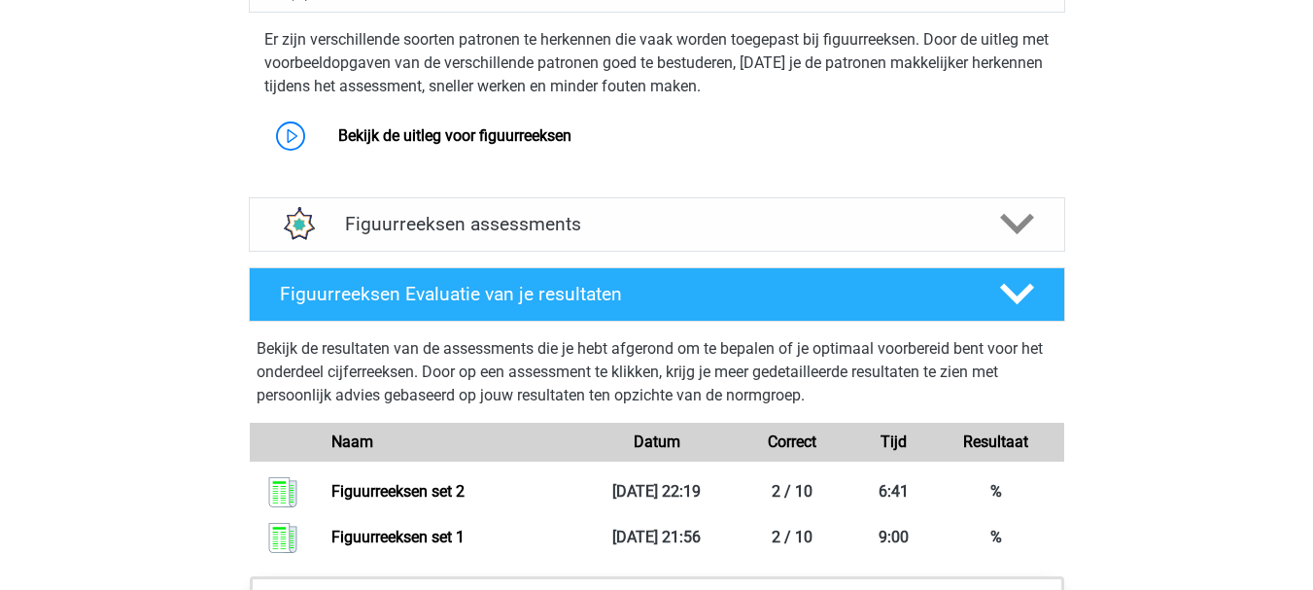
scroll to position [973, 0]
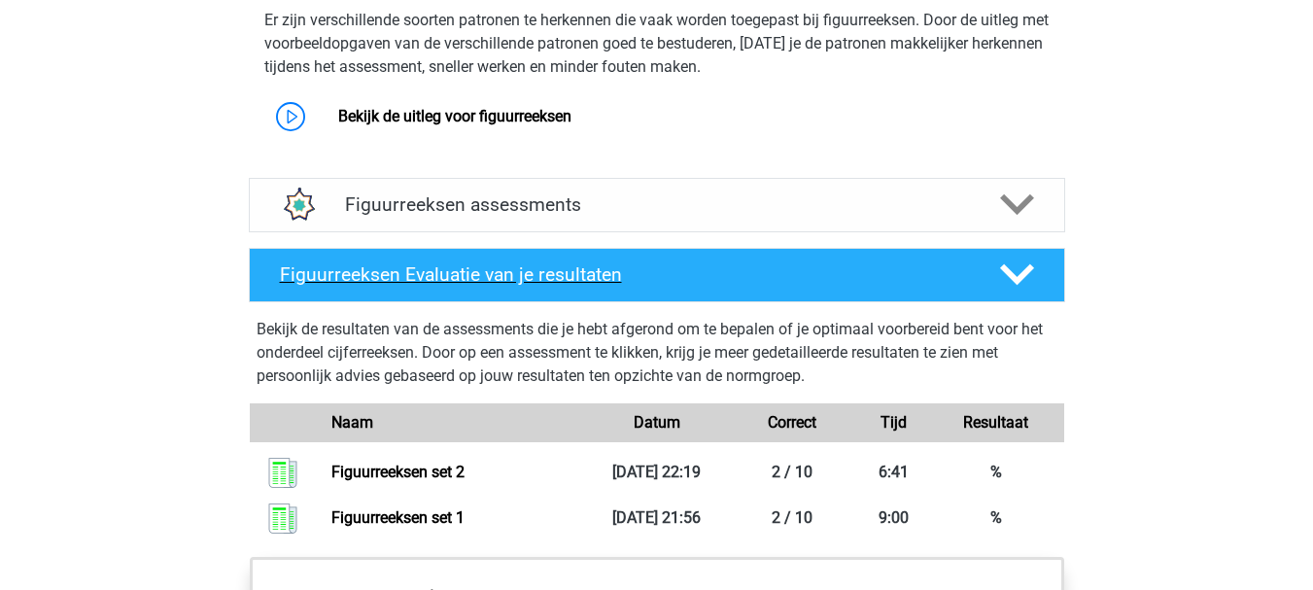
click at [1005, 269] on polygon at bounding box center [1017, 274] width 34 height 21
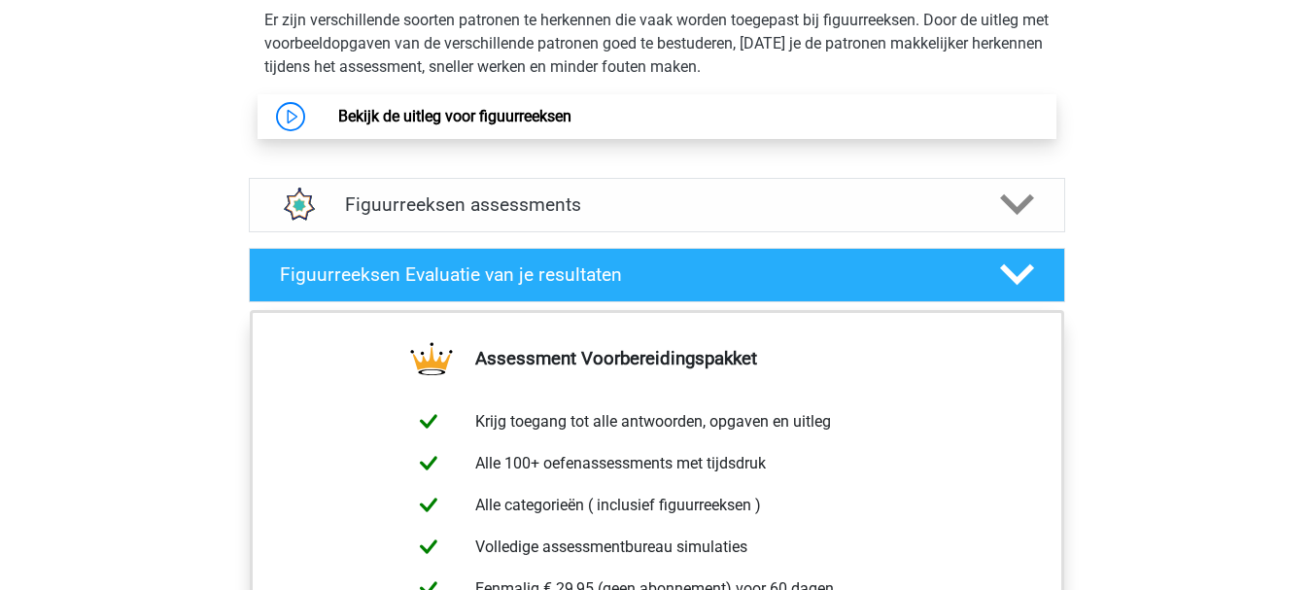
click at [521, 125] on link "Bekijk de uitleg voor figuurreeksen" at bounding box center [454, 116] width 233 height 18
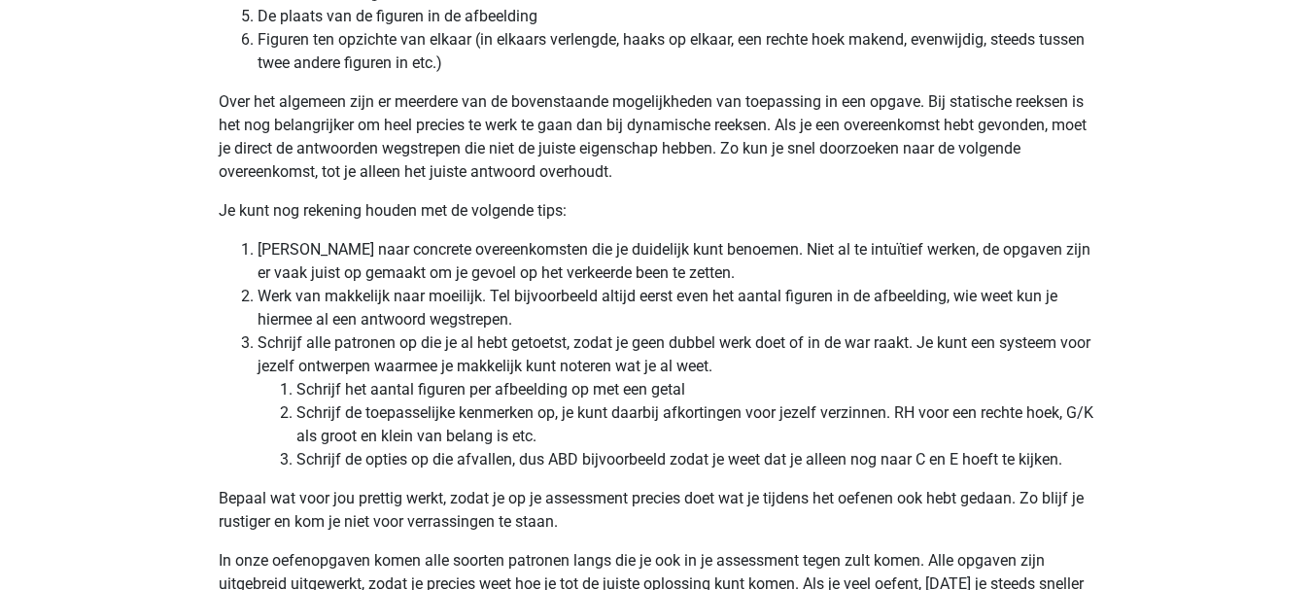
scroll to position [5814, 0]
